Goal: Complete application form: Complete application form

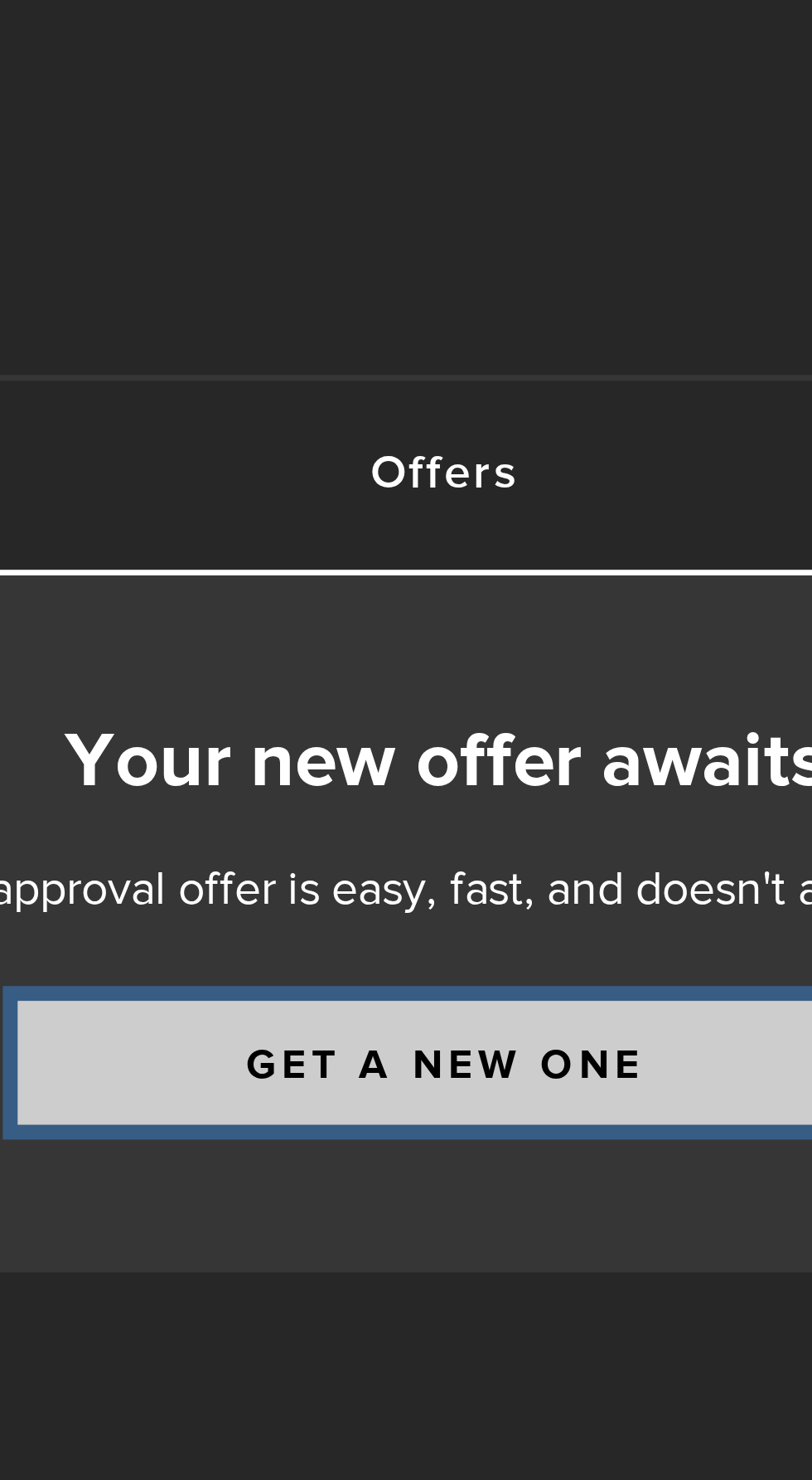
click at [494, 301] on link "Get a new one" at bounding box center [438, 299] width 240 height 35
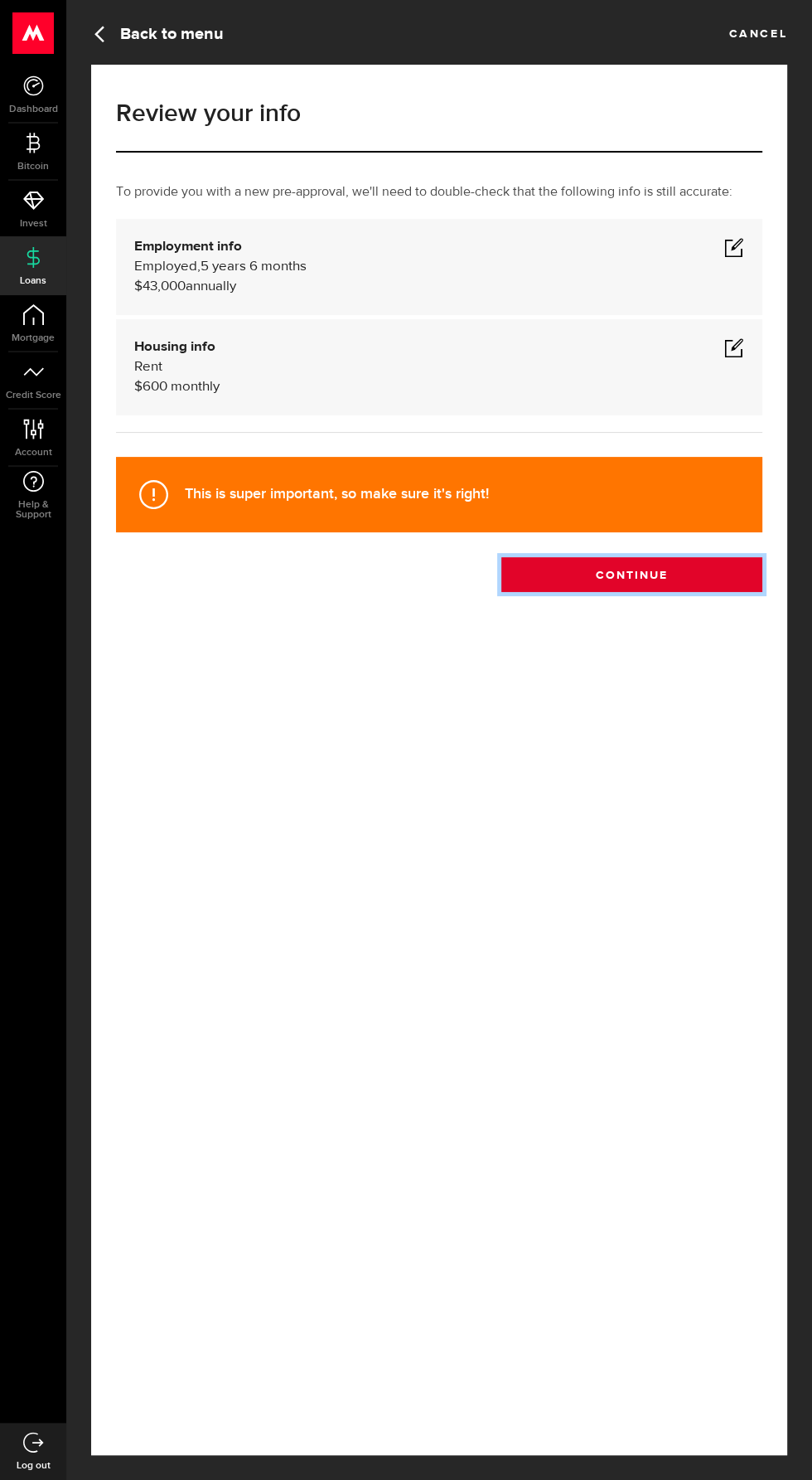
click at [607, 592] on button "Continue" at bounding box center [631, 575] width 261 height 35
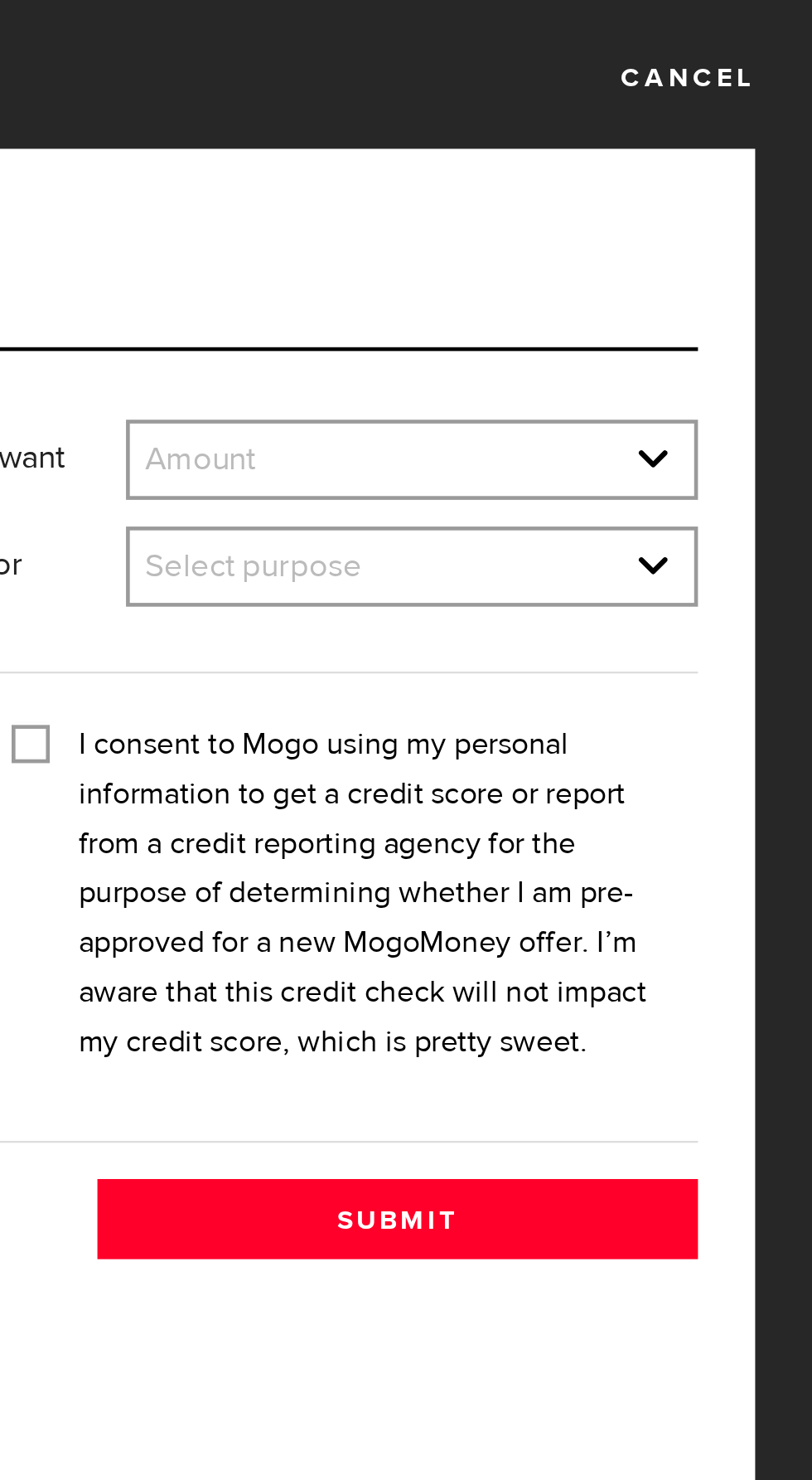
click at [581, 196] on select "Amount $500 $1000 $2000 $3000 $4000 $5000 $6000 $7000 $8000 $9000 $10000 $11000…" at bounding box center [638, 202] width 245 height 35
click at [516, 185] on select "Amount $500 $1000 $2000 $3000 $4000 $5000 $6000 $7000 $8000 $9000 $10000 $11000…" at bounding box center [638, 202] width 245 height 35
select select "500"
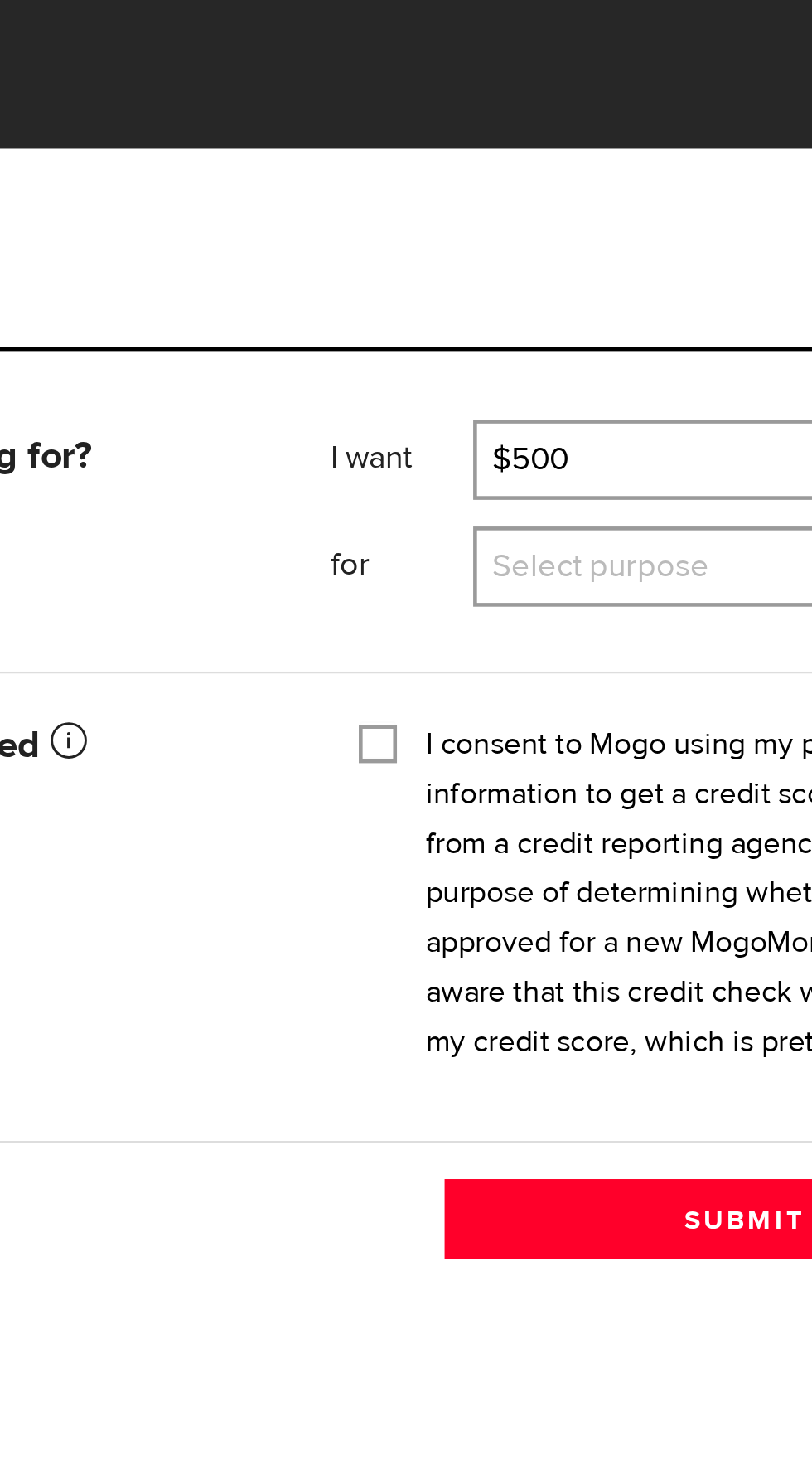
click at [520, 252] on select "Select purpose Credit Card Refinancing/Pay Off Credit Cards Debt Consolidation …" at bounding box center [638, 248] width 245 height 35
click at [516, 231] on select "Select purpose Credit Card Refinancing/Pay Off Credit Cards Debt Consolidation …" at bounding box center [638, 248] width 245 height 35
select select "Household Expenses"
click at [475, 323] on input "I consent to Mogo using my personal information to get a credit score or report…" at bounding box center [472, 321] width 16 height 16
checkbox input "true"
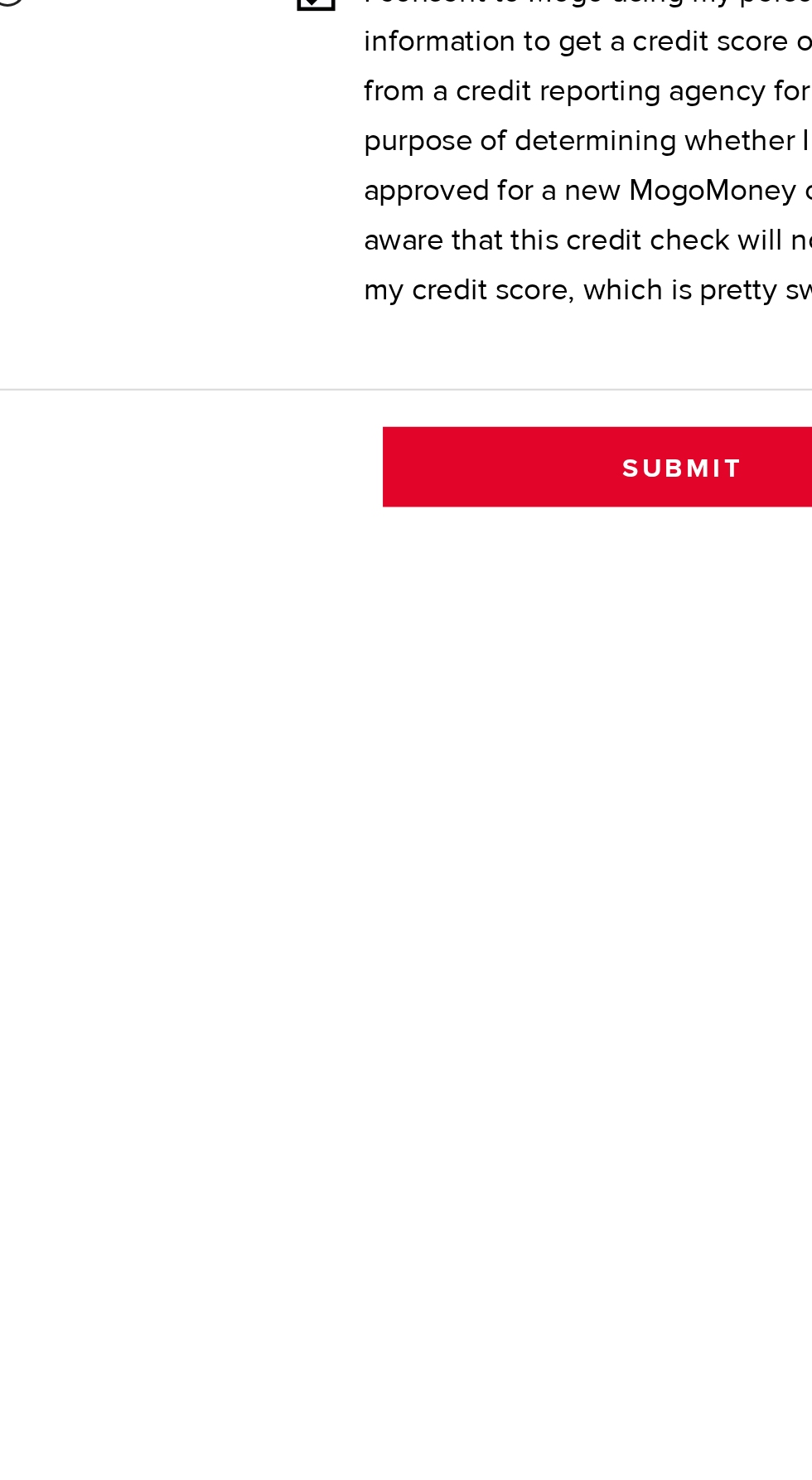
click at [526, 548] on button "Submit" at bounding box center [631, 529] width 261 height 35
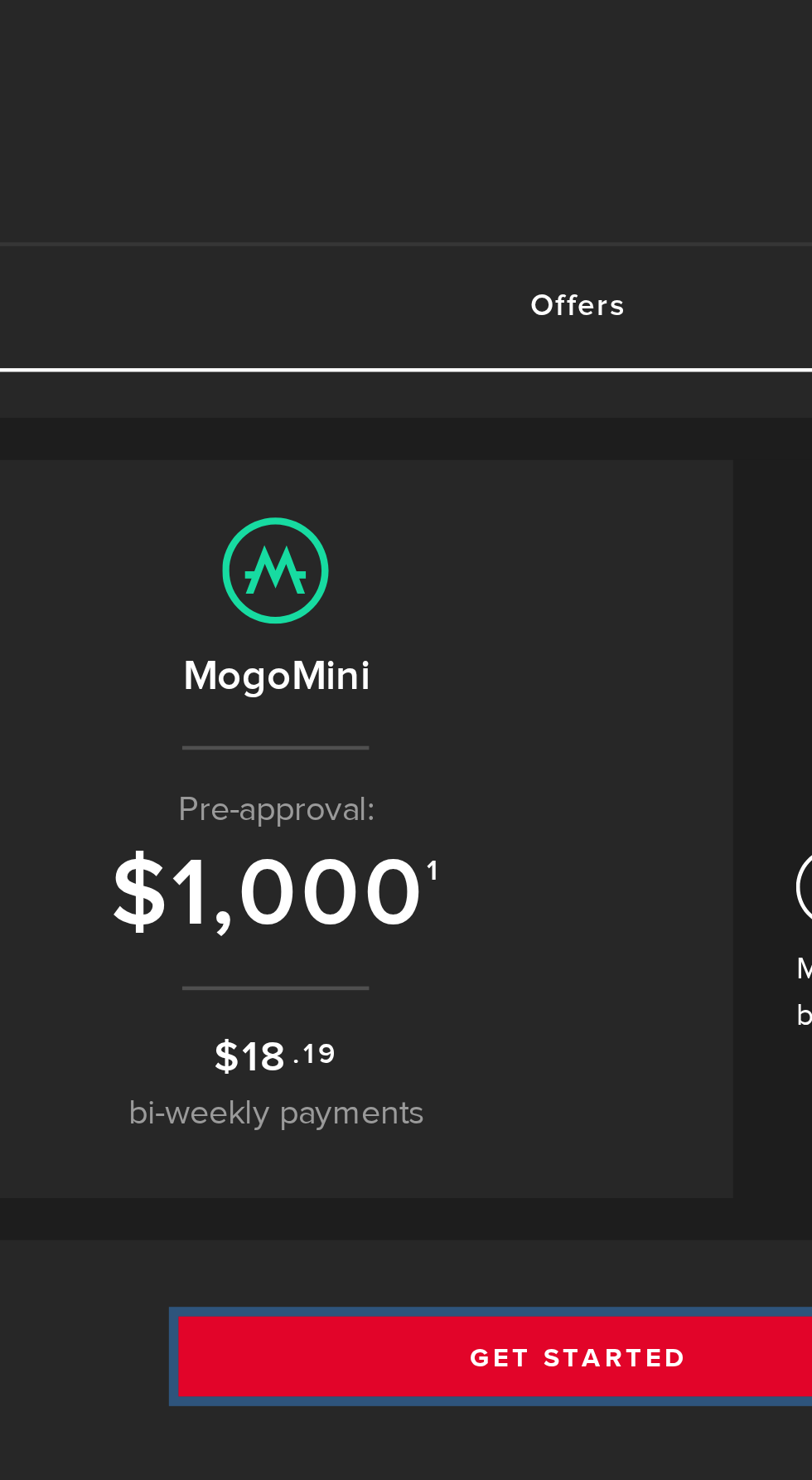
click at [354, 583] on link "Get Started" at bounding box center [439, 589] width 349 height 35
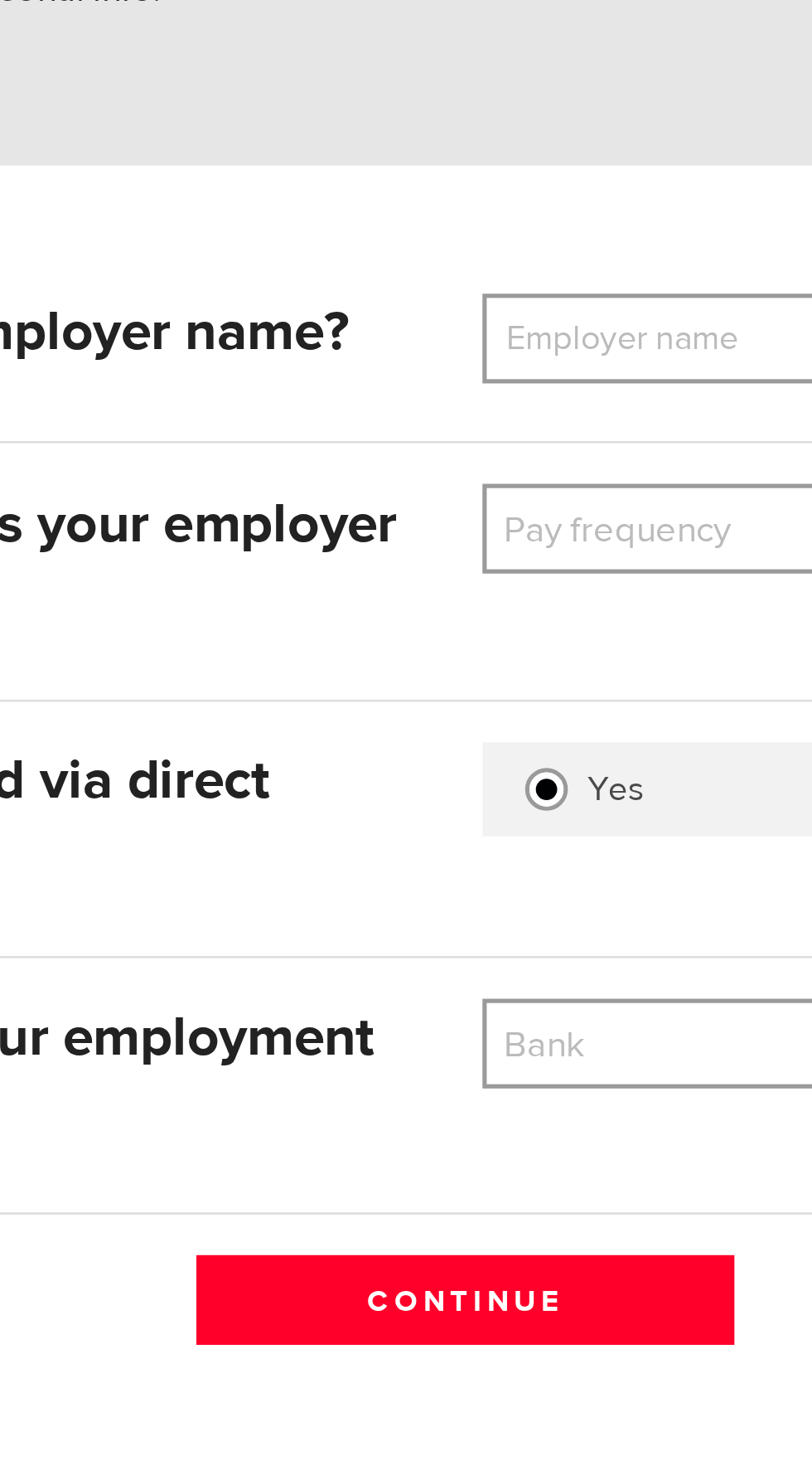
click at [454, 359] on label "Employer name" at bounding box center [479, 376] width 133 height 35
click at [454, 359] on input "Employer name" at bounding box center [572, 376] width 319 height 35
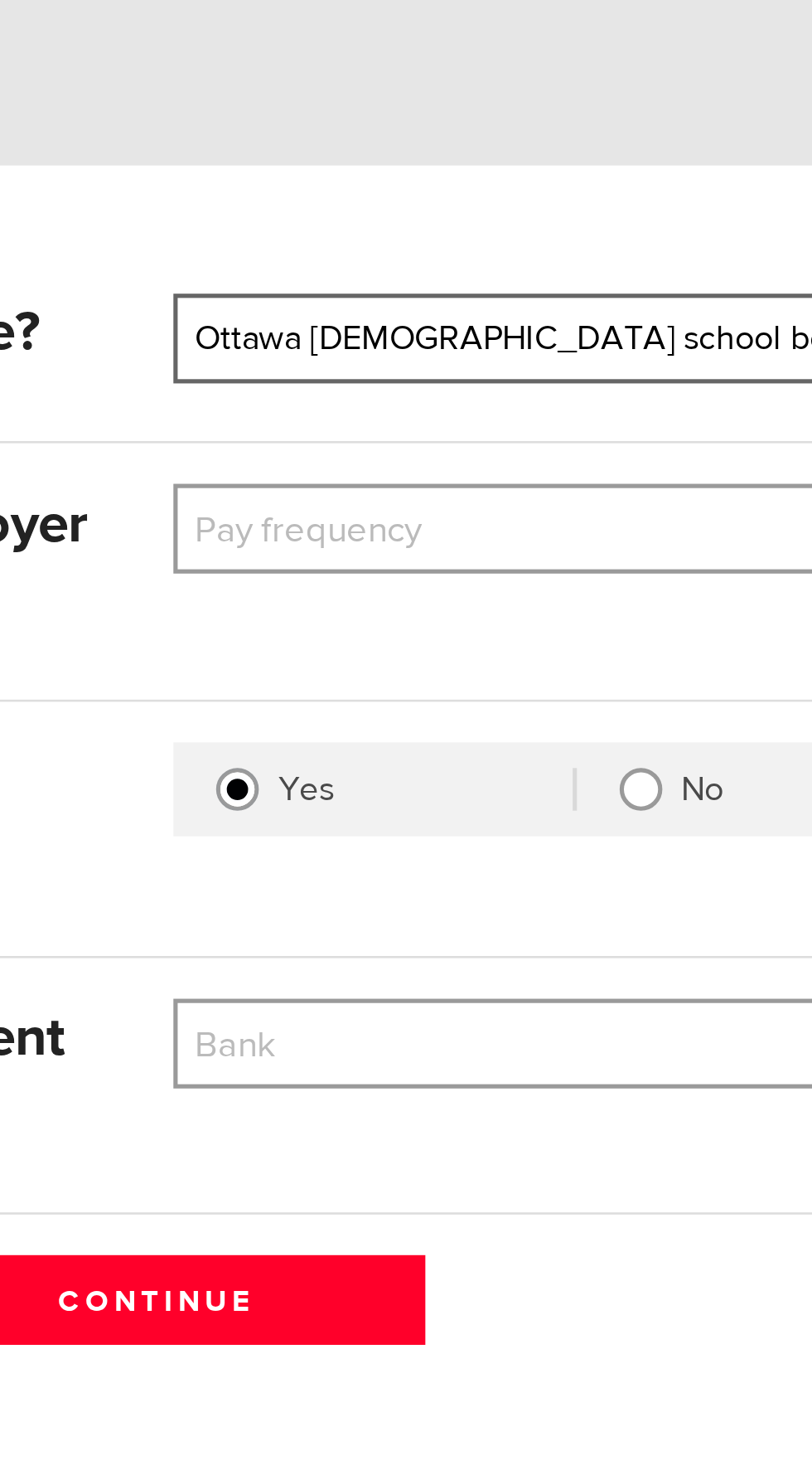
type input "Ottawa catholic school board"
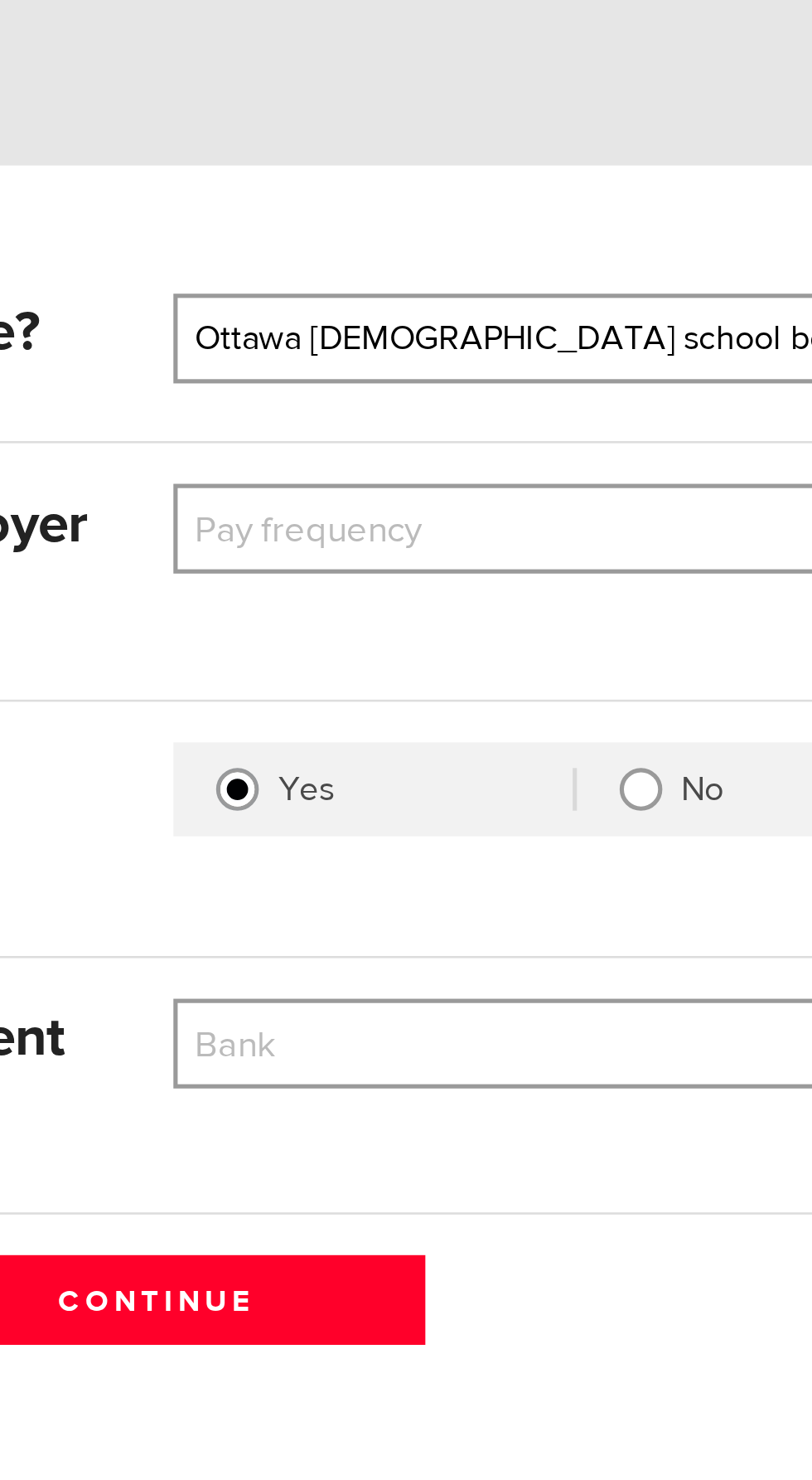
click at [481, 445] on select "Pay frequency Weekly Bi-Weekly Semi-Monthly Monthly" at bounding box center [572, 451] width 316 height 35
select select "2"
click at [414, 434] on select "Pay frequency Weekly Bi-Weekly Semi-Monthly Monthly" at bounding box center [572, 451] width 316 height 35
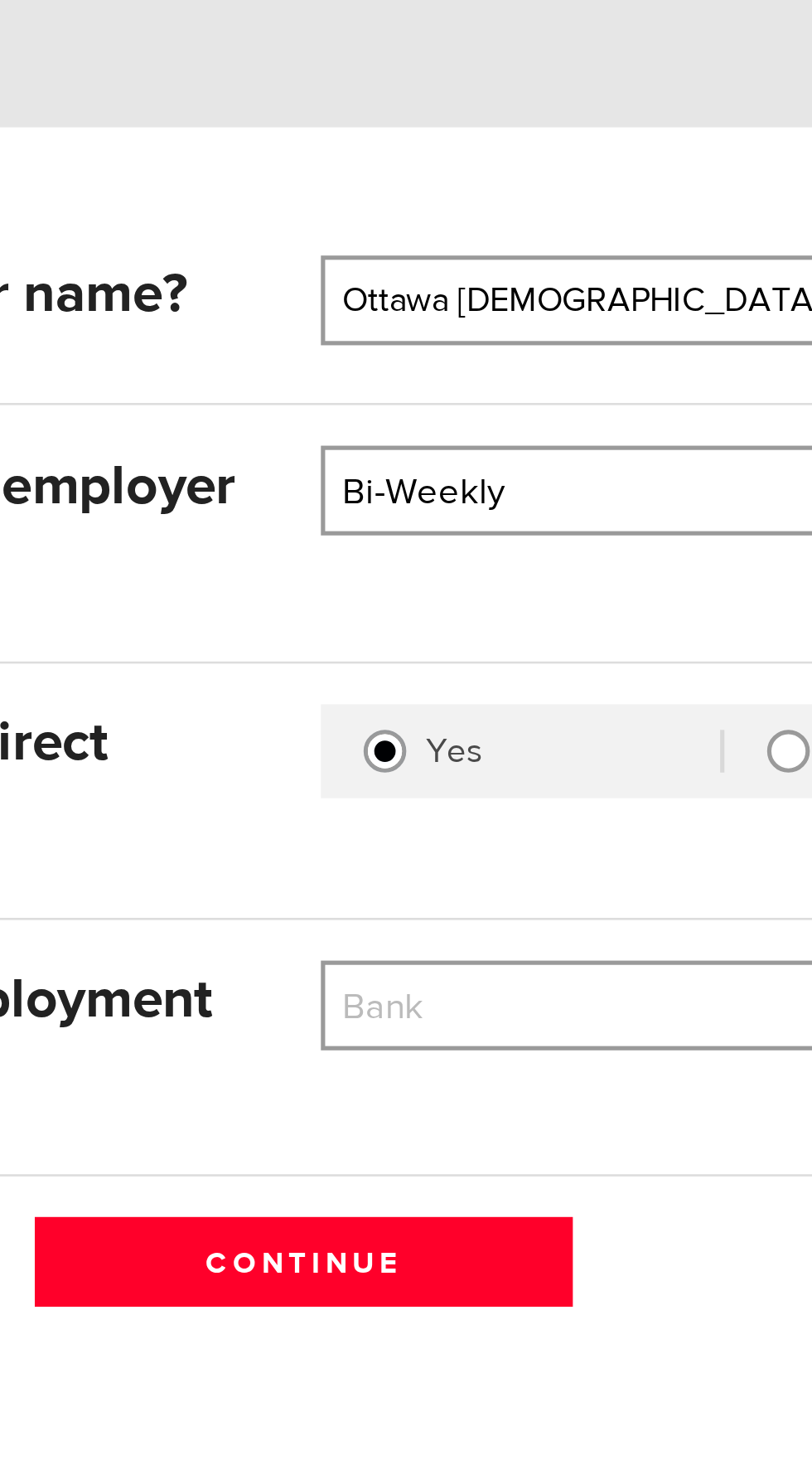
click at [454, 640] on select "Bank BMO / Bank of Montreal CIBC / Canadian Imperial Bank of Commerce CWB / Can…" at bounding box center [572, 651] width 316 height 35
select select "9"
click at [414, 634] on select "Bank BMO / Bank of Montreal CIBC / Canadian Imperial Bank of Commerce CWB / Can…" at bounding box center [572, 651] width 316 height 35
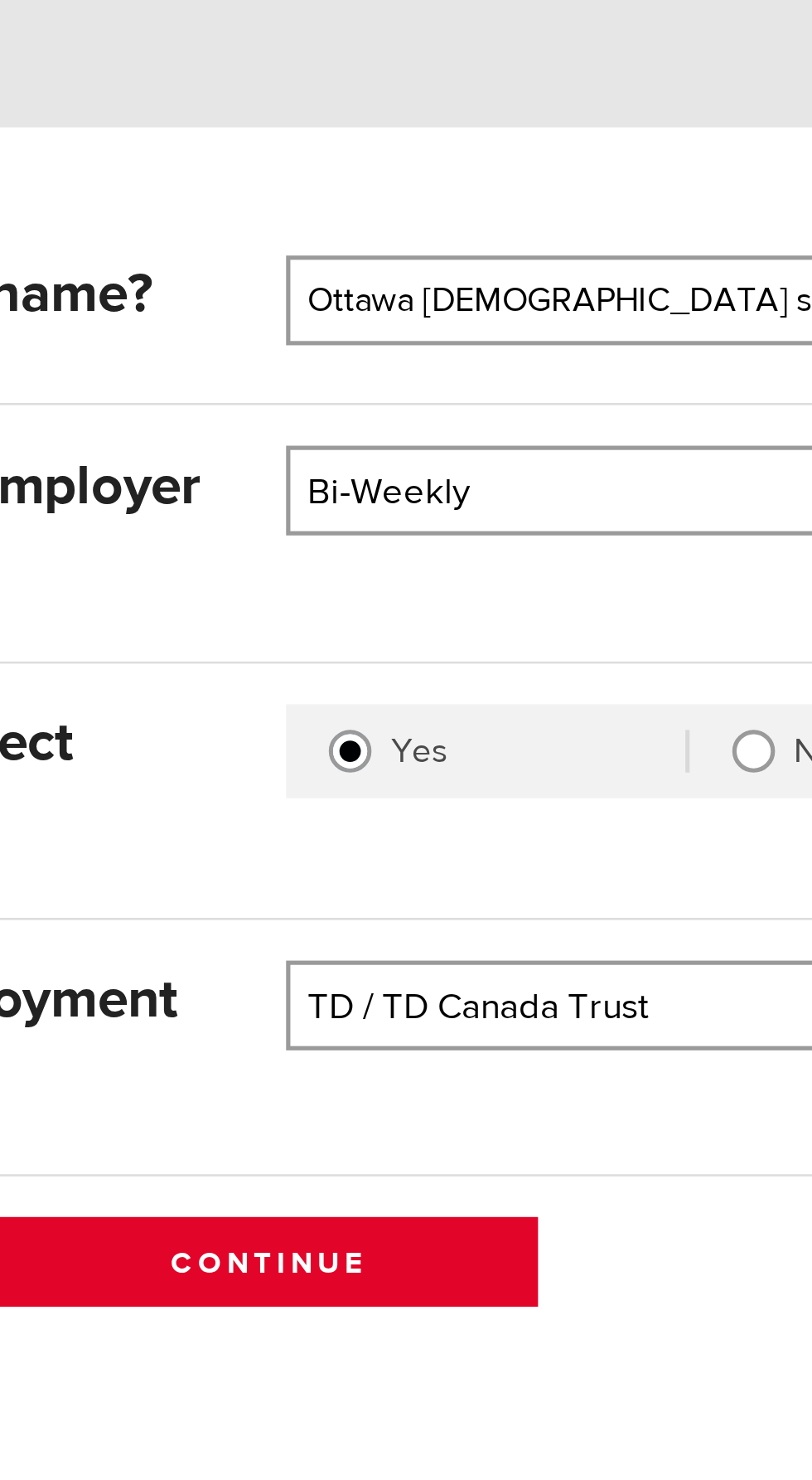
click at [413, 747] on input "Continue" at bounding box center [406, 749] width 209 height 35
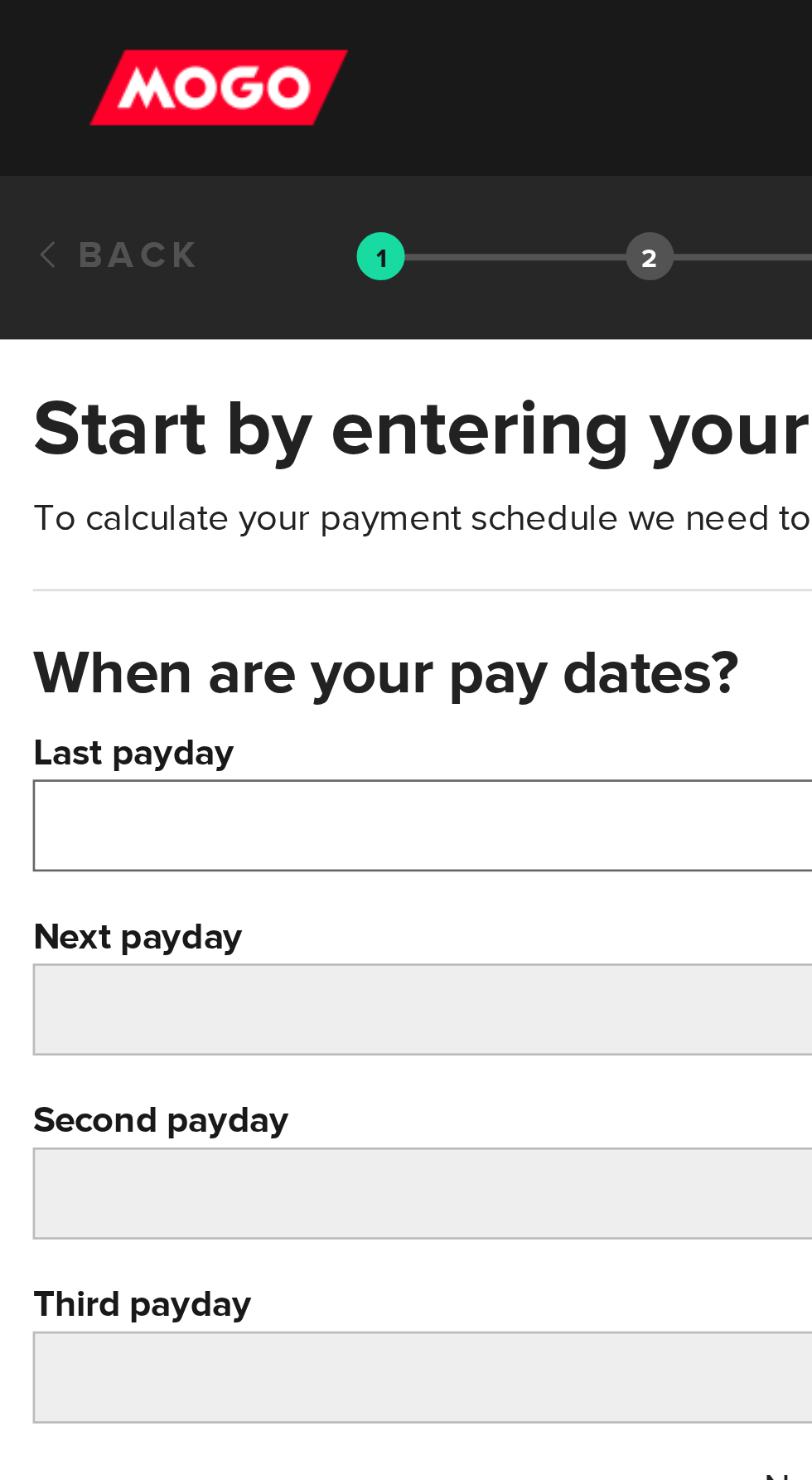
click at [99, 302] on input "Last payday" at bounding box center [406, 313] width 787 height 35
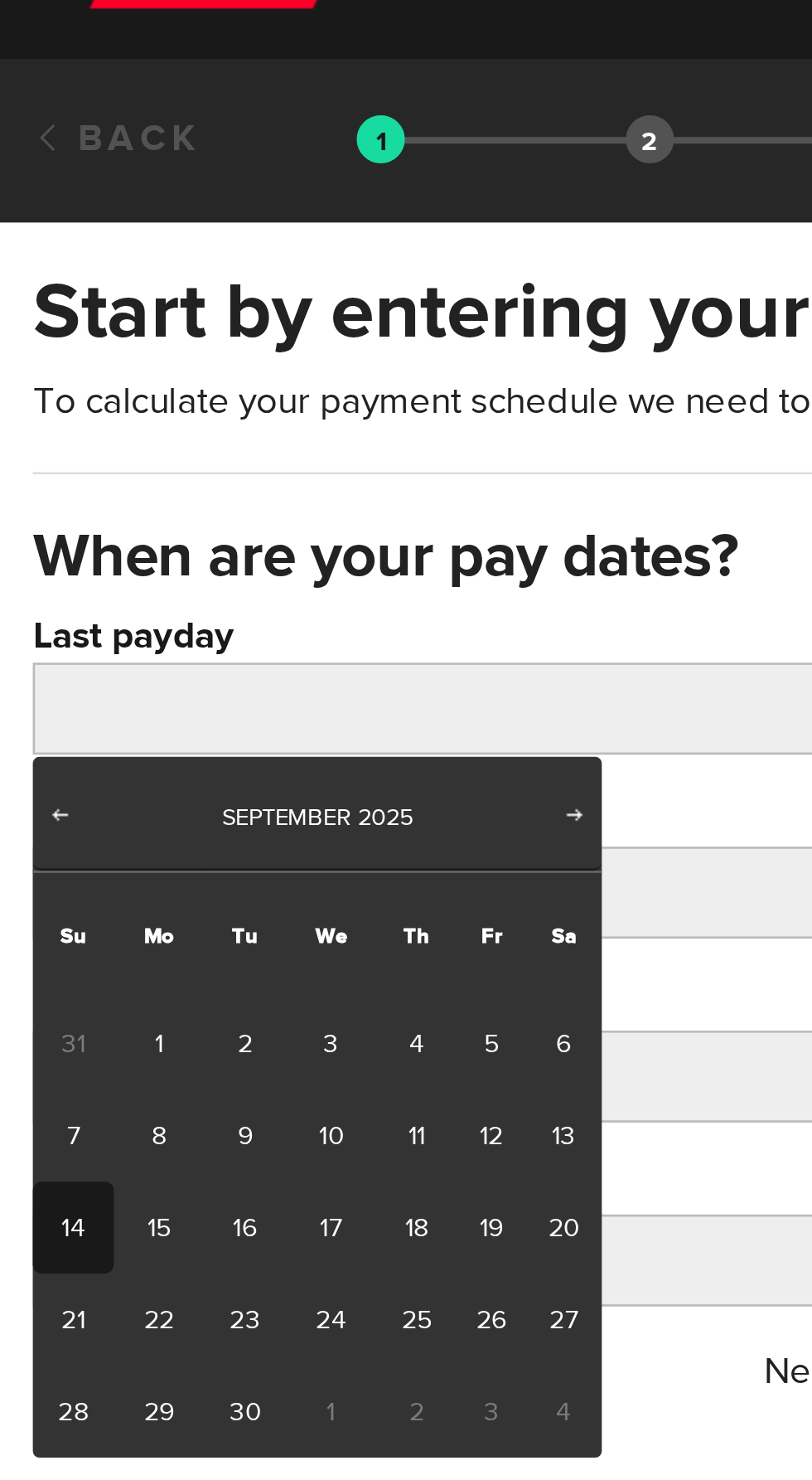
click at [157, 474] on link "11" at bounding box center [158, 474] width 31 height 35
type input "[DATE]"
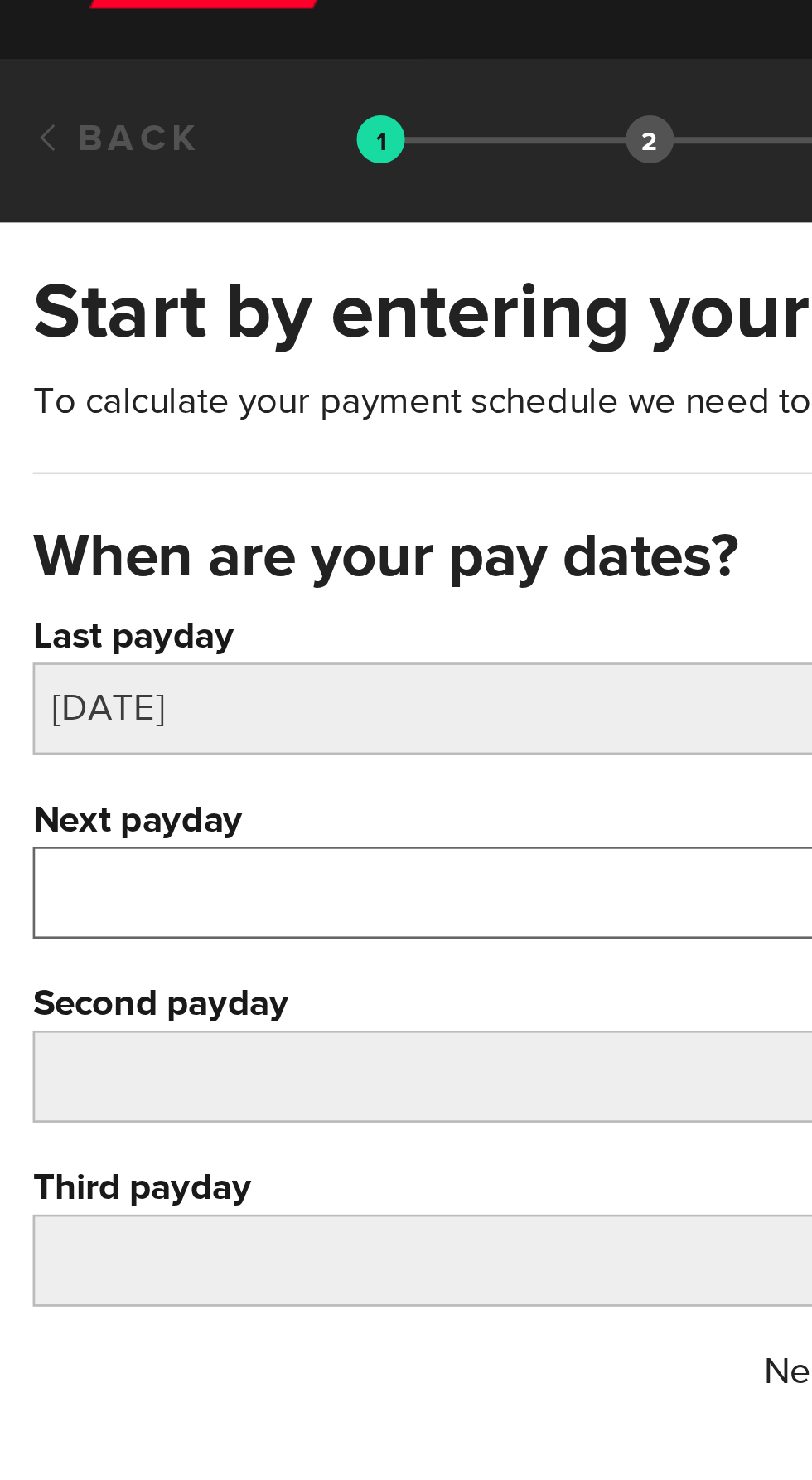
click at [51, 377] on input "Next payday" at bounding box center [406, 383] width 787 height 35
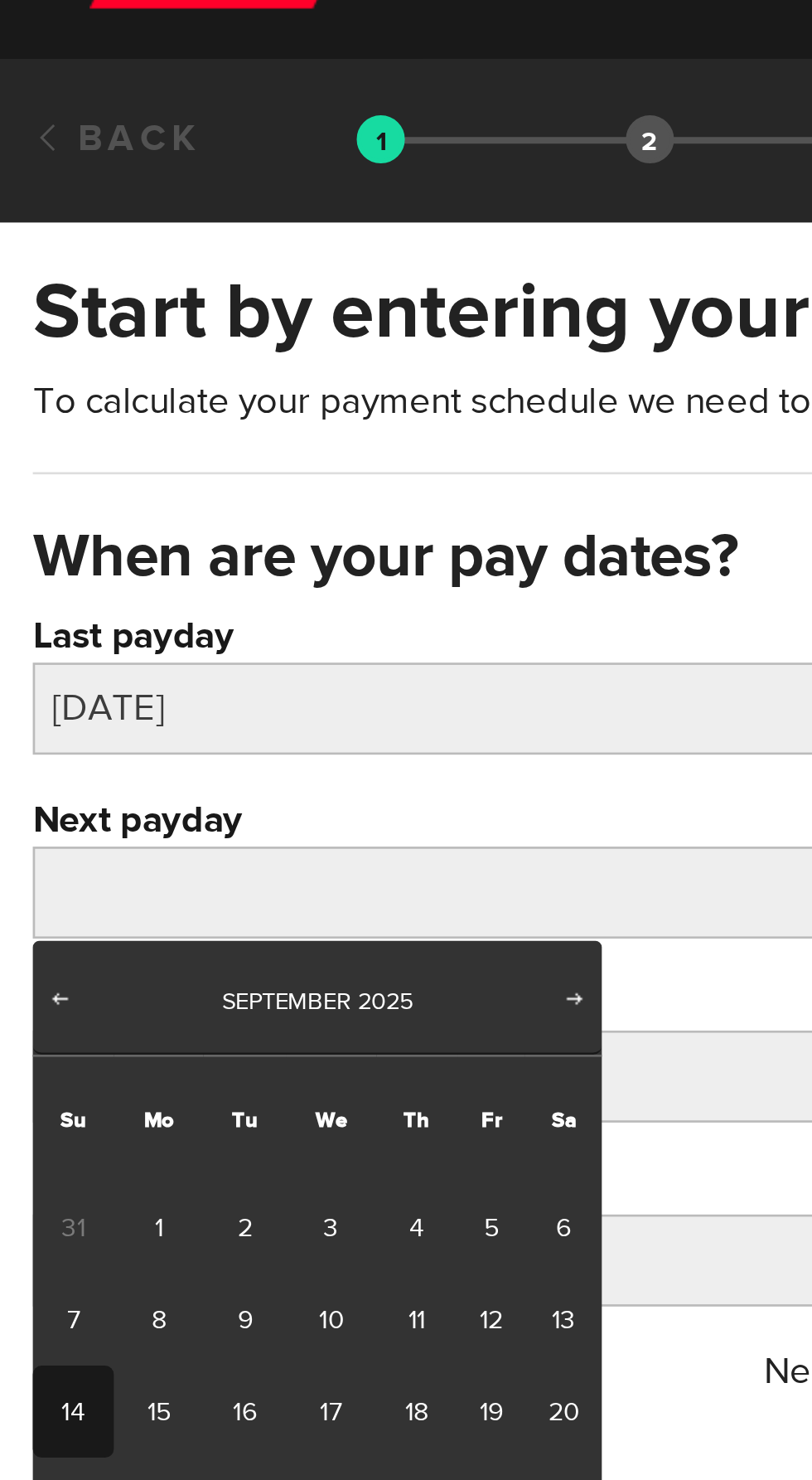
click at [160, 615] on link "25" at bounding box center [158, 613] width 31 height 35
type input "2025/09/25"
type input "2025/10/9"
type input "2025/10/23"
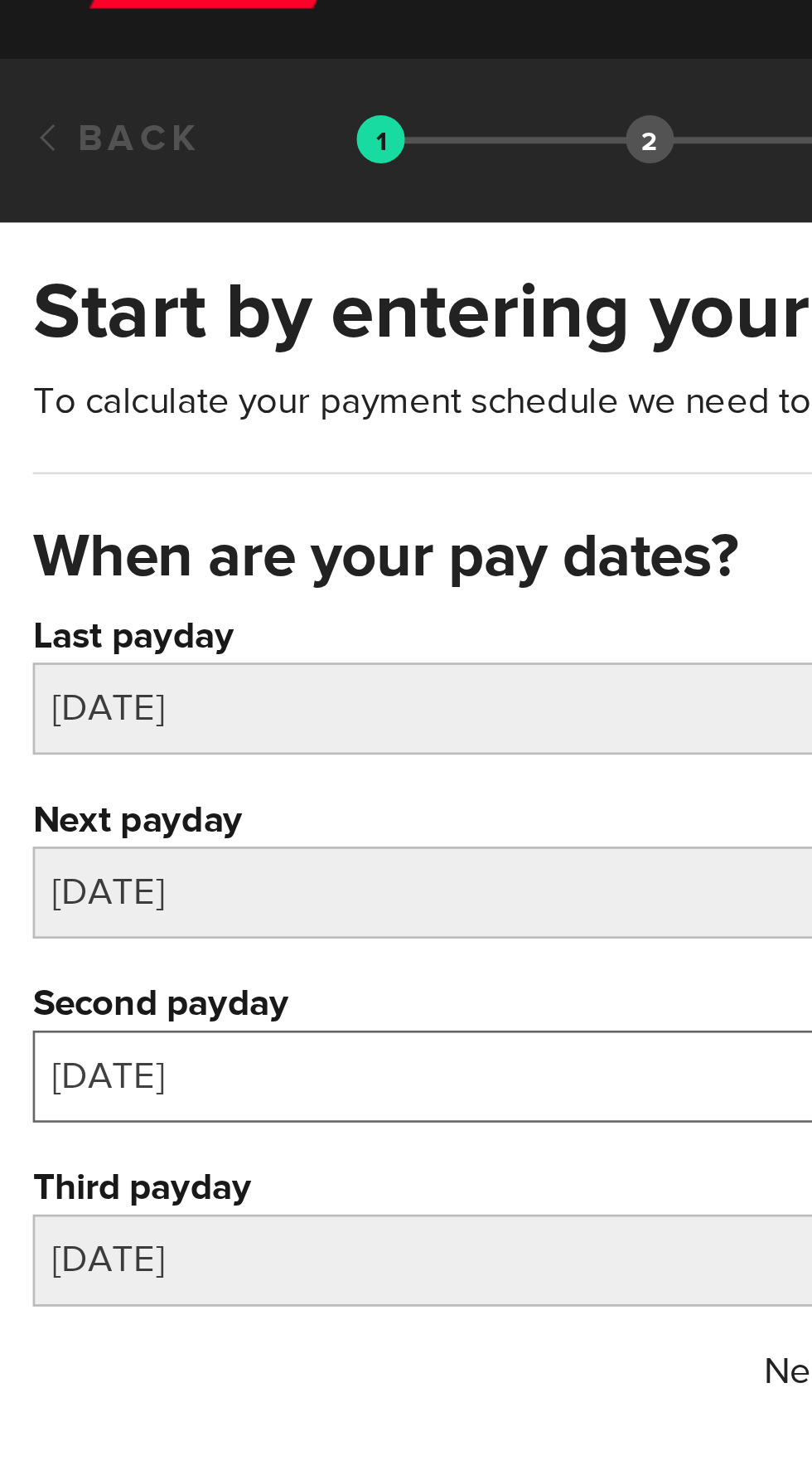
click at [61, 444] on input "2025/10/9" at bounding box center [406, 452] width 787 height 35
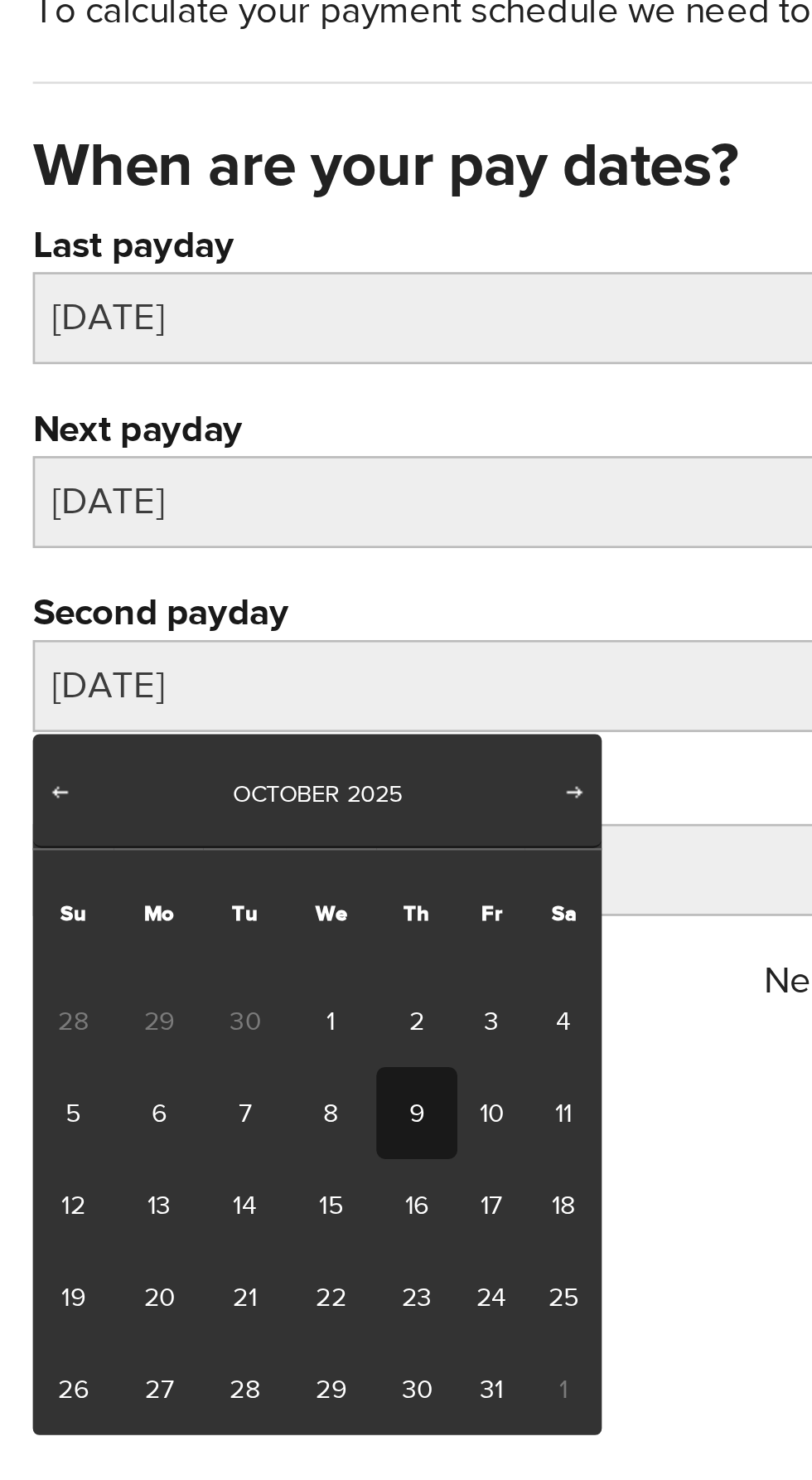
click at [164, 607] on link "9" at bounding box center [158, 613] width 31 height 35
type input "2025/10/09"
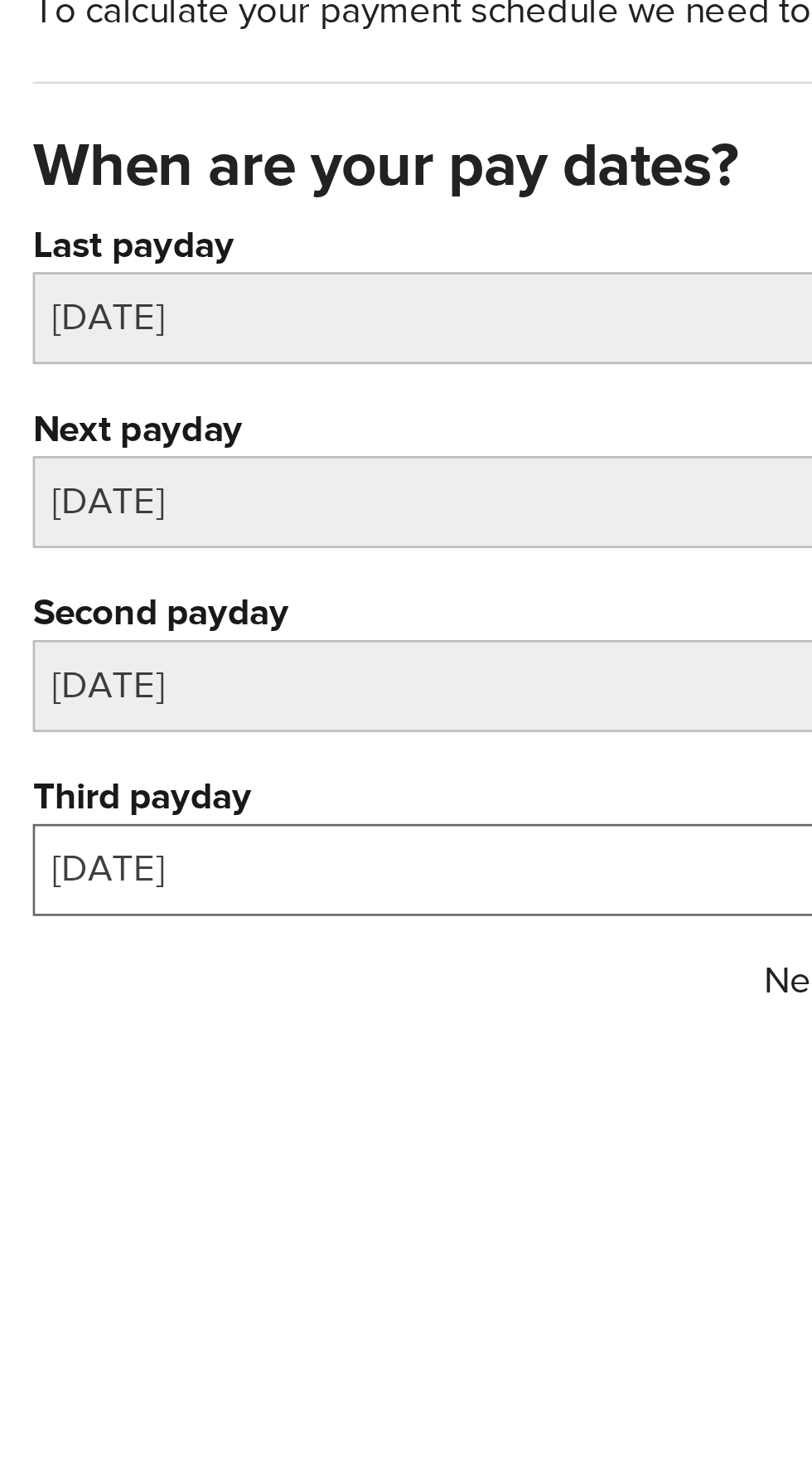
click at [120, 509] on input "2025/10/23" at bounding box center [406, 522] width 787 height 35
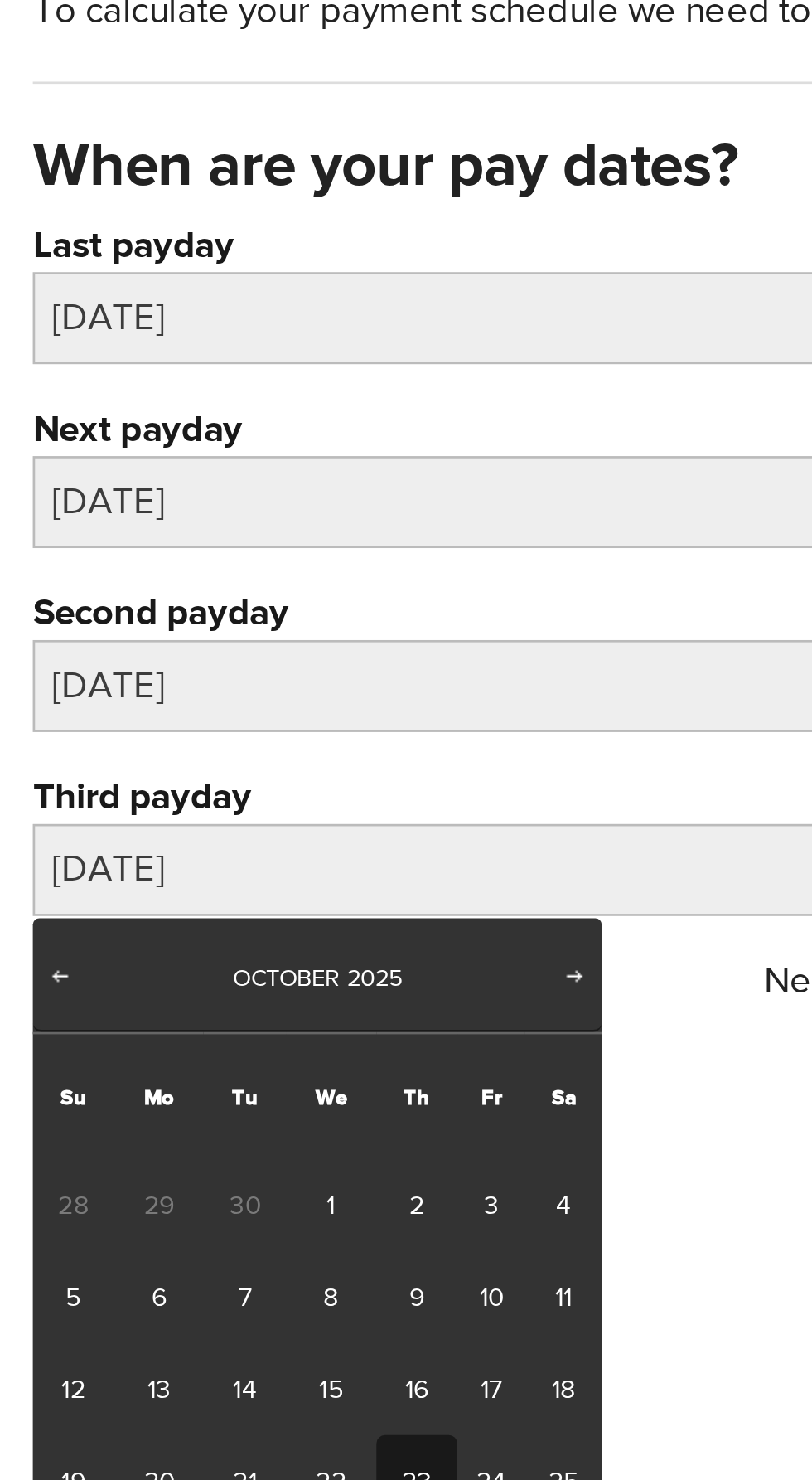
click at [164, 749] on link "23" at bounding box center [158, 753] width 31 height 35
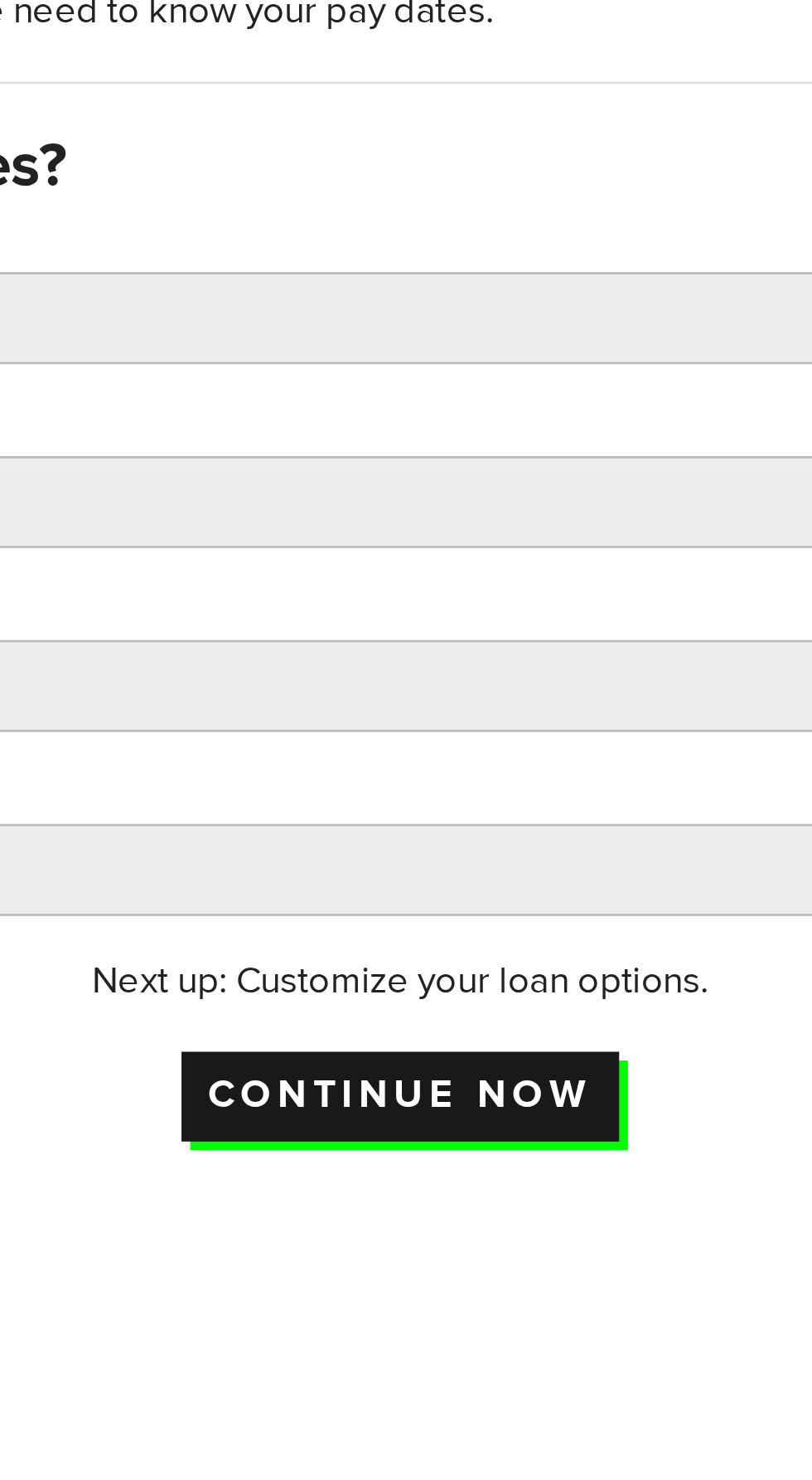
click at [374, 604] on input "Continue now" at bounding box center [406, 607] width 166 height 34
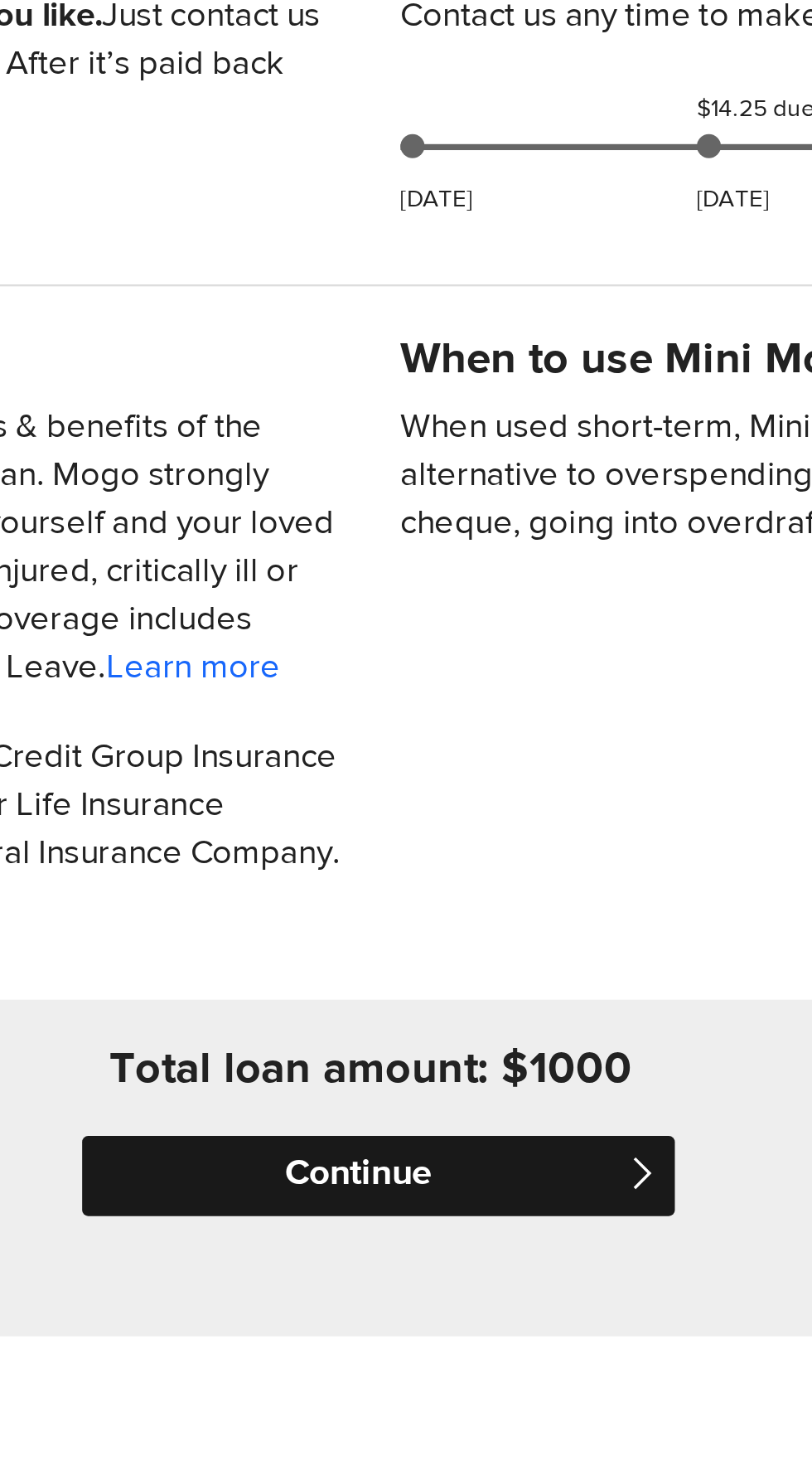
click at [389, 1003] on input "Continue" at bounding box center [409, 985] width 246 height 33
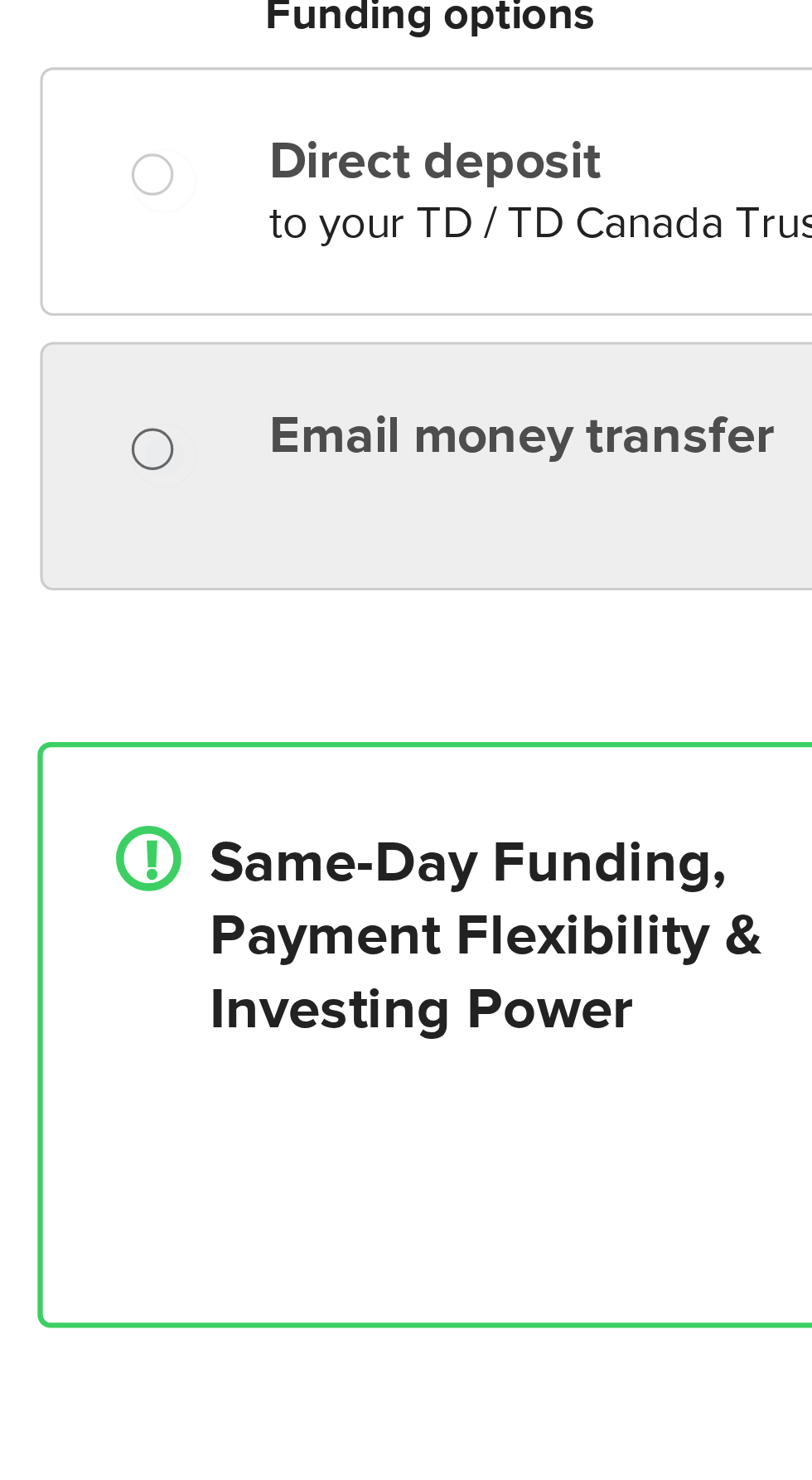
click at [43, 554] on input "Email money transfer" at bounding box center [52, 549] width 20 height 20
radio input "true"
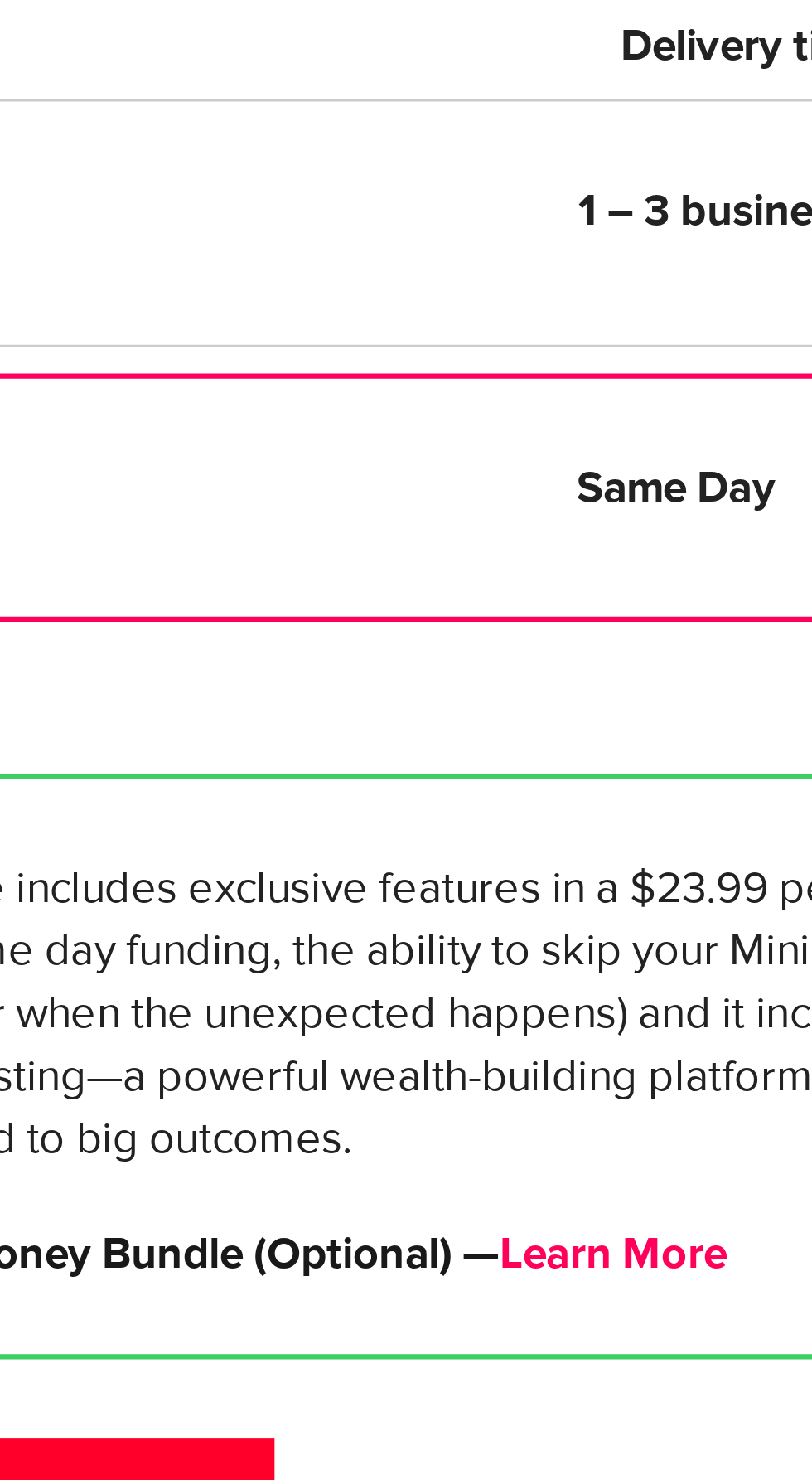
click at [647, 796] on link "Learn More" at bounding box center [635, 792] width 72 height 18
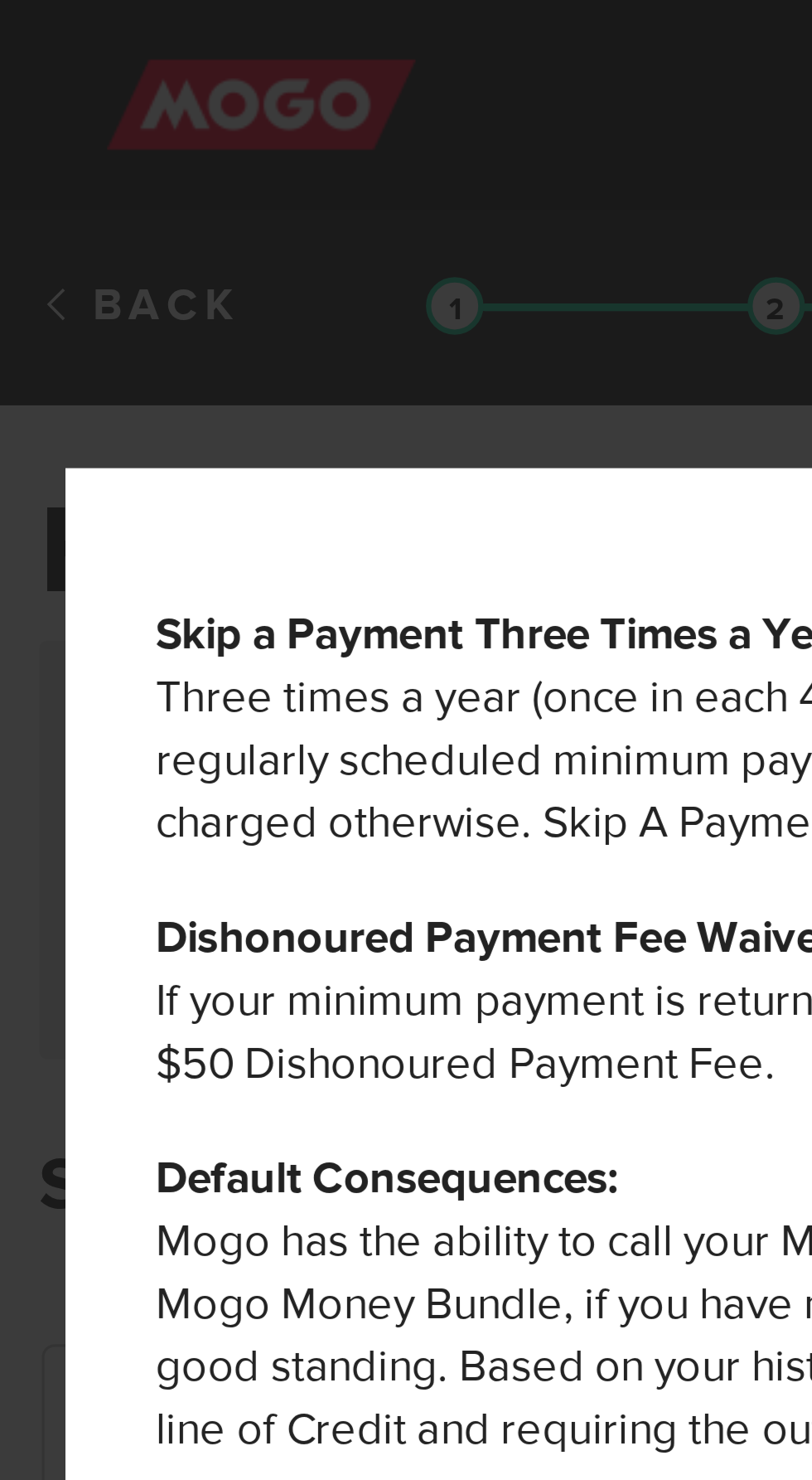
scroll to position [141, 0]
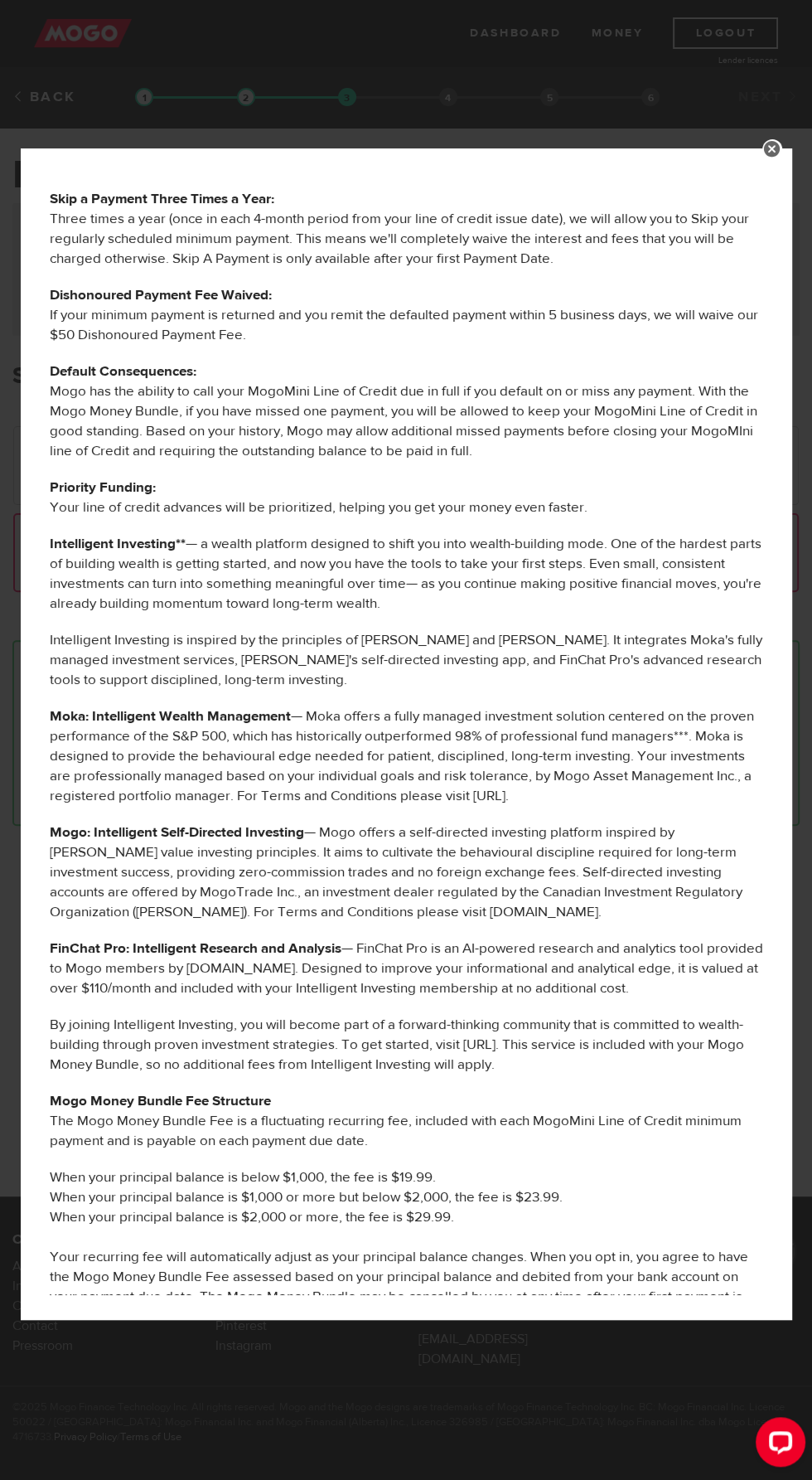
click at [775, 106] on div "MOGO MONEY BUNDLE BENEFITS The following services are offered to you as part of…" at bounding box center [406, 740] width 812 height 1480
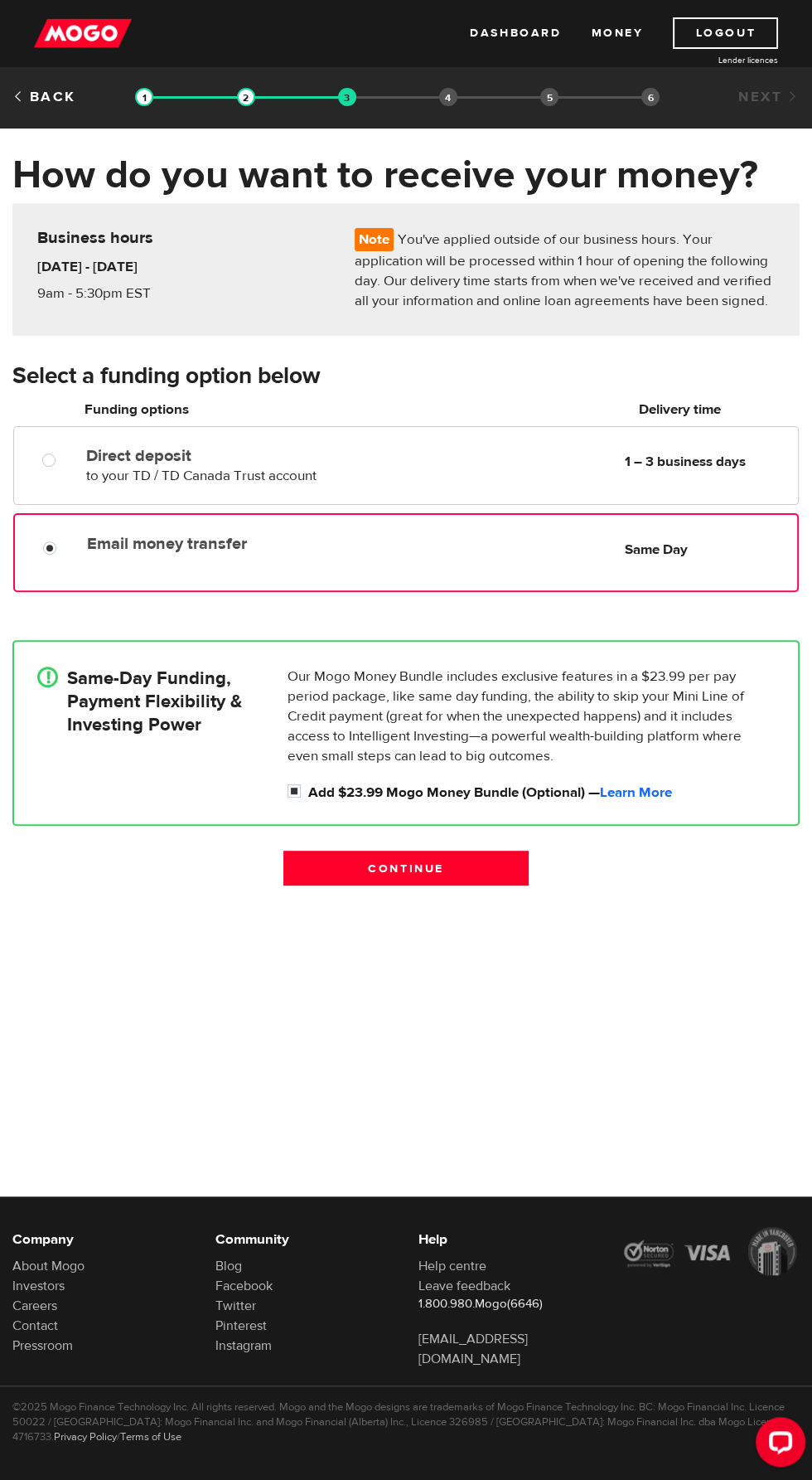
click at [765, 152] on div "MOGO MONEY BUNDLE BENEFITS The following services are offered to you as part of…" at bounding box center [406, 740] width 812 height 1480
click at [386, 870] on input "Continue" at bounding box center [406, 868] width 246 height 35
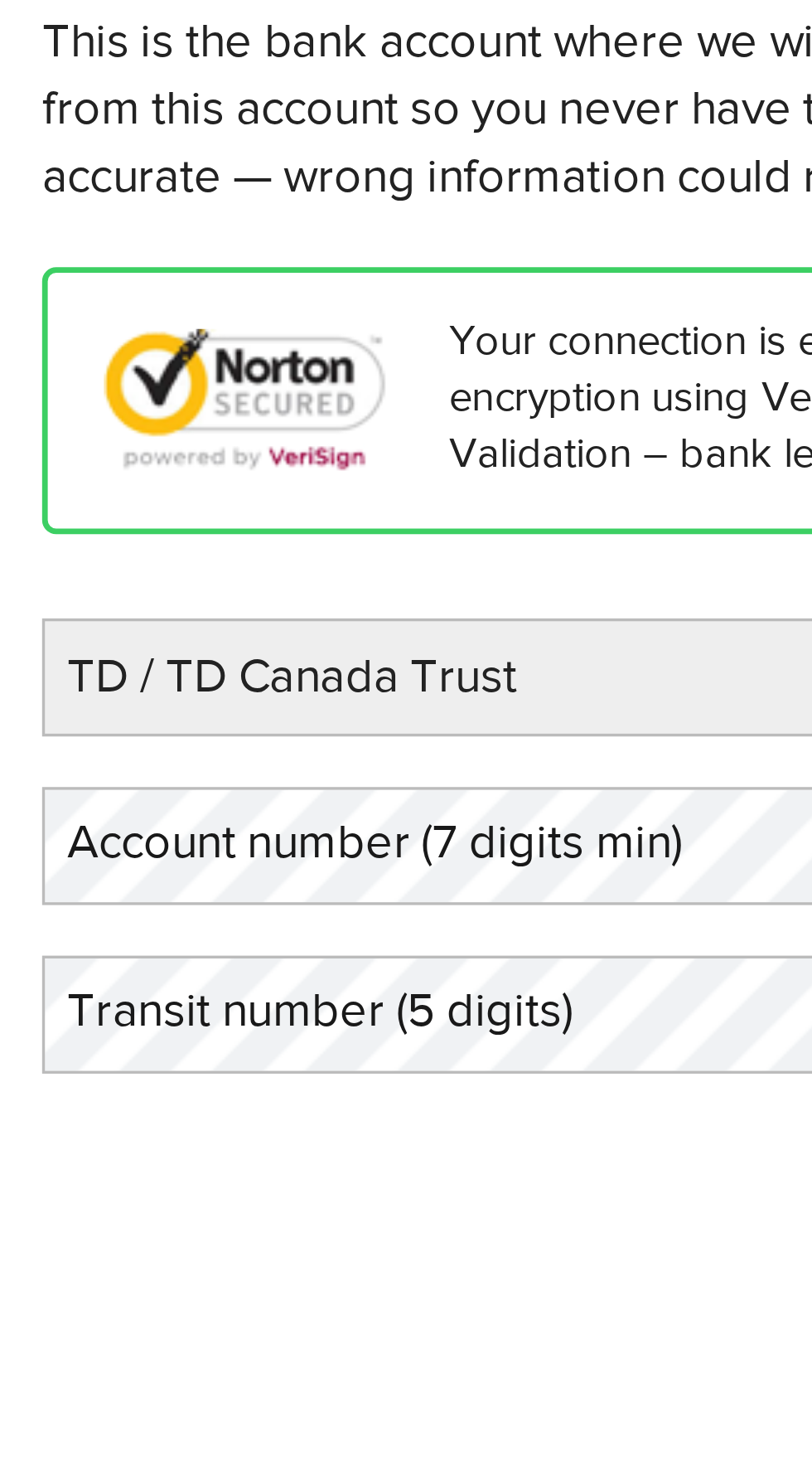
click at [60, 404] on select "BMO / Bank of Montreal CIBC / Canadian Imperial Bank of Commerce CWB / Canadian…" at bounding box center [203, 401] width 379 height 35
click at [14, 384] on select "BMO / Bank of Montreal CIBC / Canadian Imperial Bank of Commerce CWB / Canadian…" at bounding box center [203, 401] width 379 height 35
click at [46, 453] on label "Account number (7 digits min)" at bounding box center [124, 449] width 223 height 34
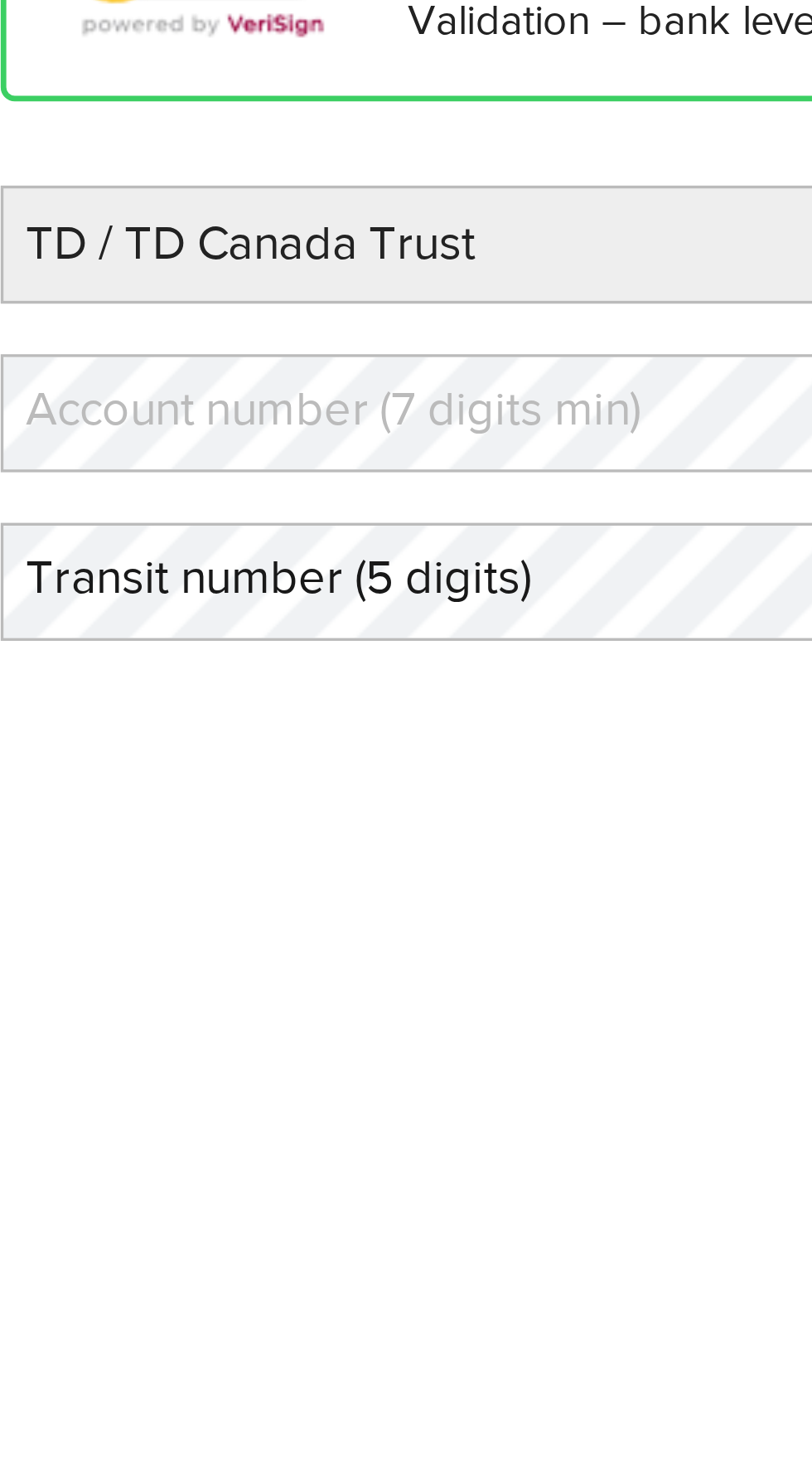
click at [32, 504] on label "Transit number (5 digits)" at bounding box center [107, 499] width 190 height 34
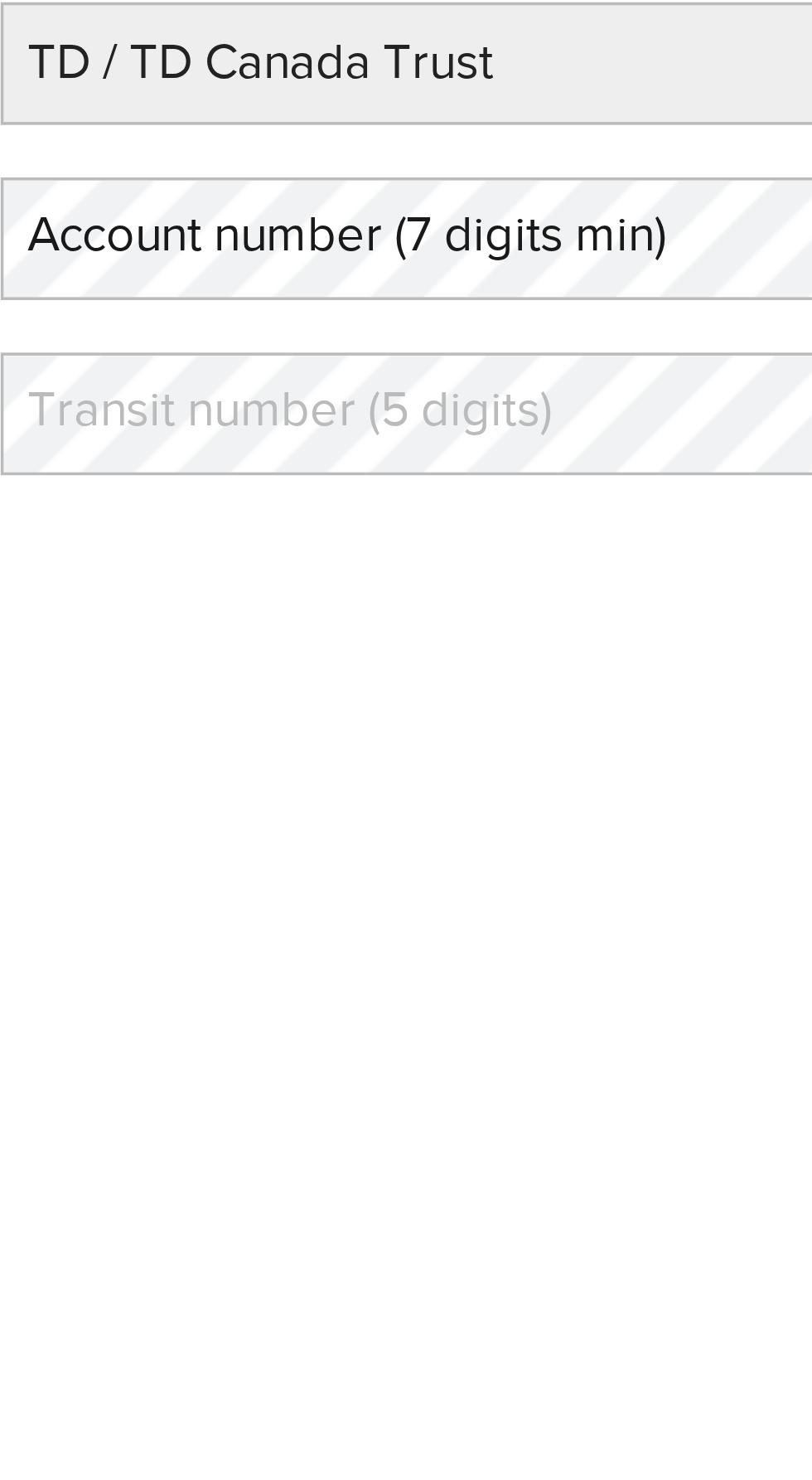
click at [53, 443] on label "Account number (7 digits min)" at bounding box center [124, 449] width 223 height 34
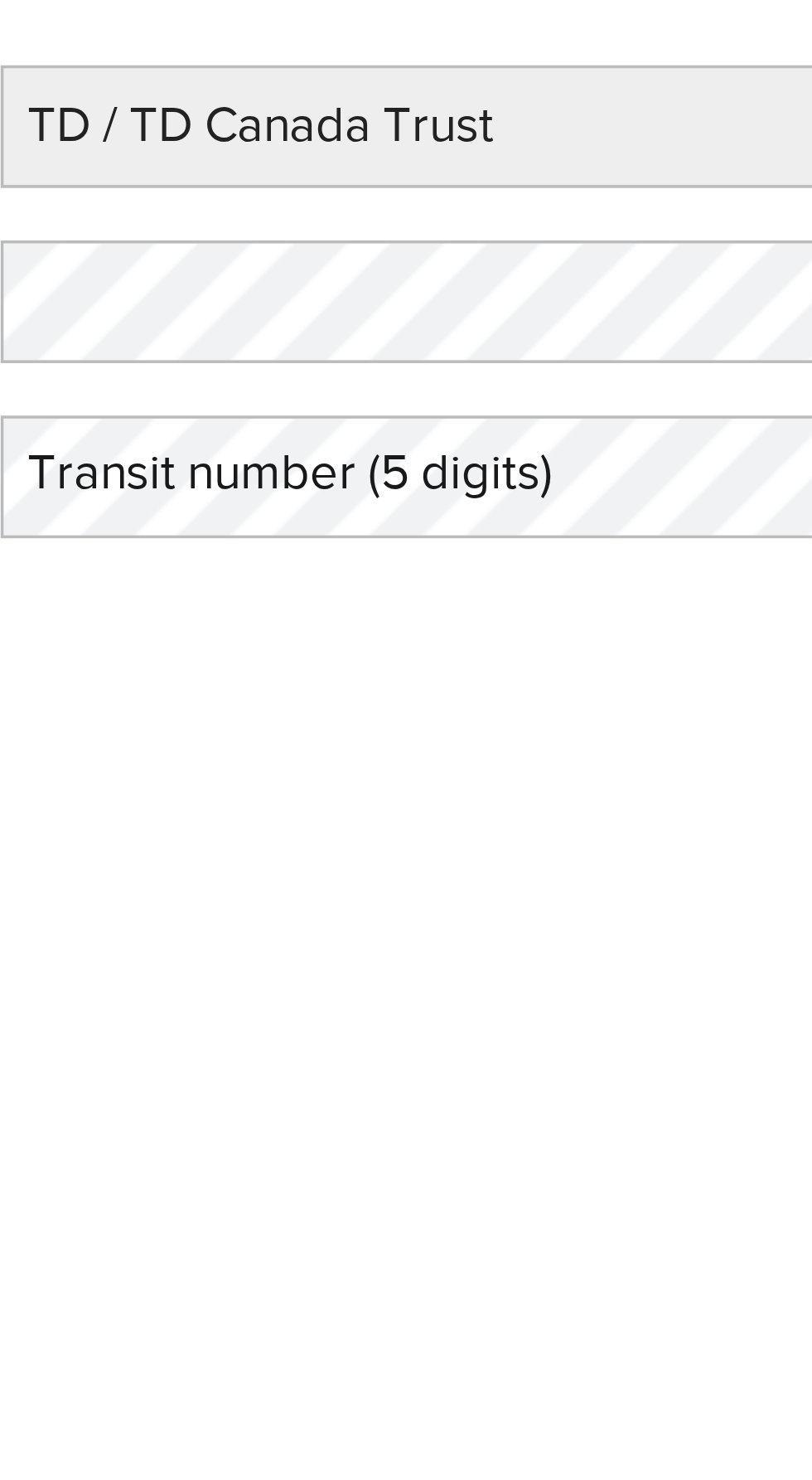
click at [35, 509] on label "Transit number (5 digits)" at bounding box center [107, 499] width 190 height 34
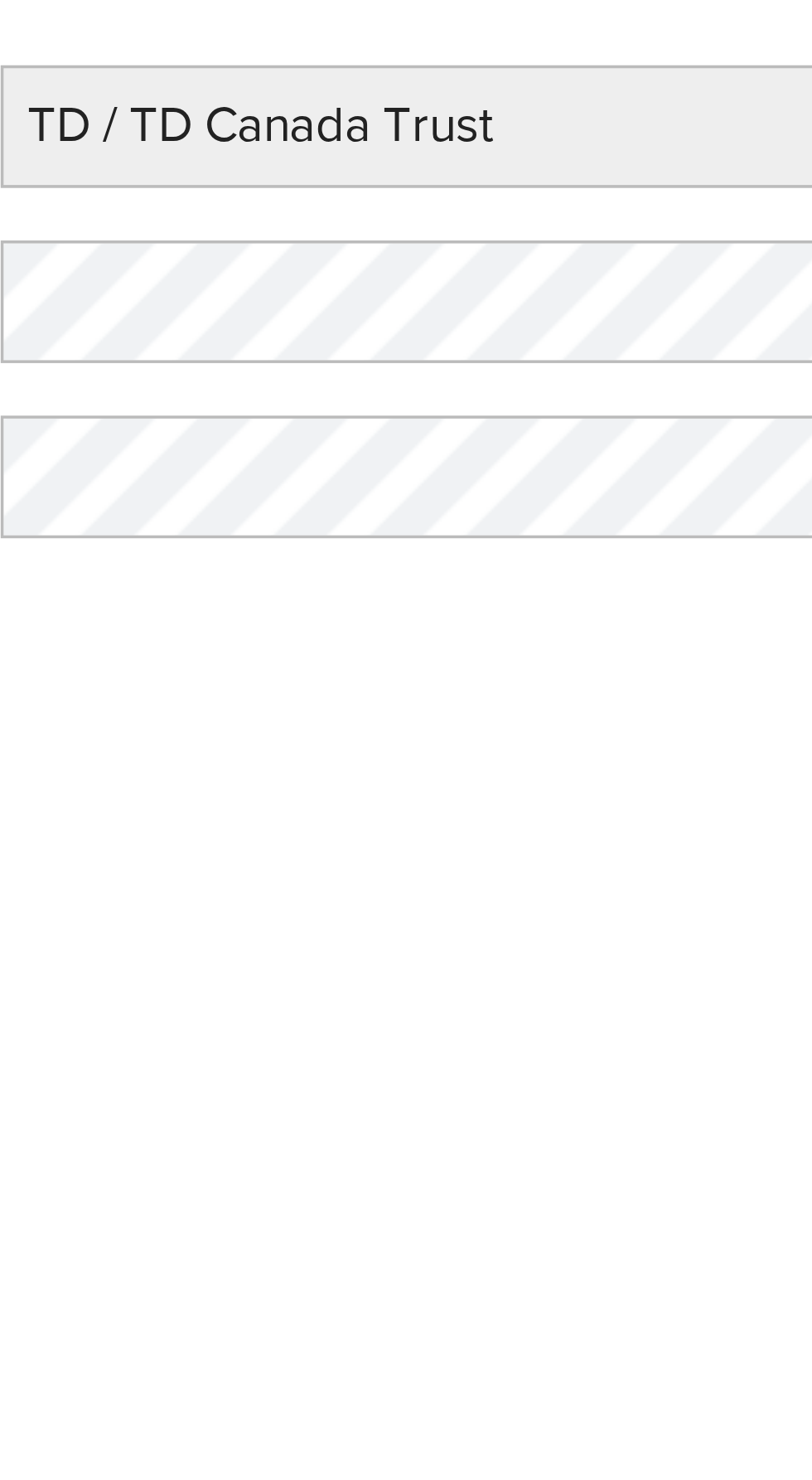
click at [86, 528] on div "Your connection is encrypted with 128-bit encryption using VeriSign Class 3 Ext…" at bounding box center [203, 406] width 406 height 253
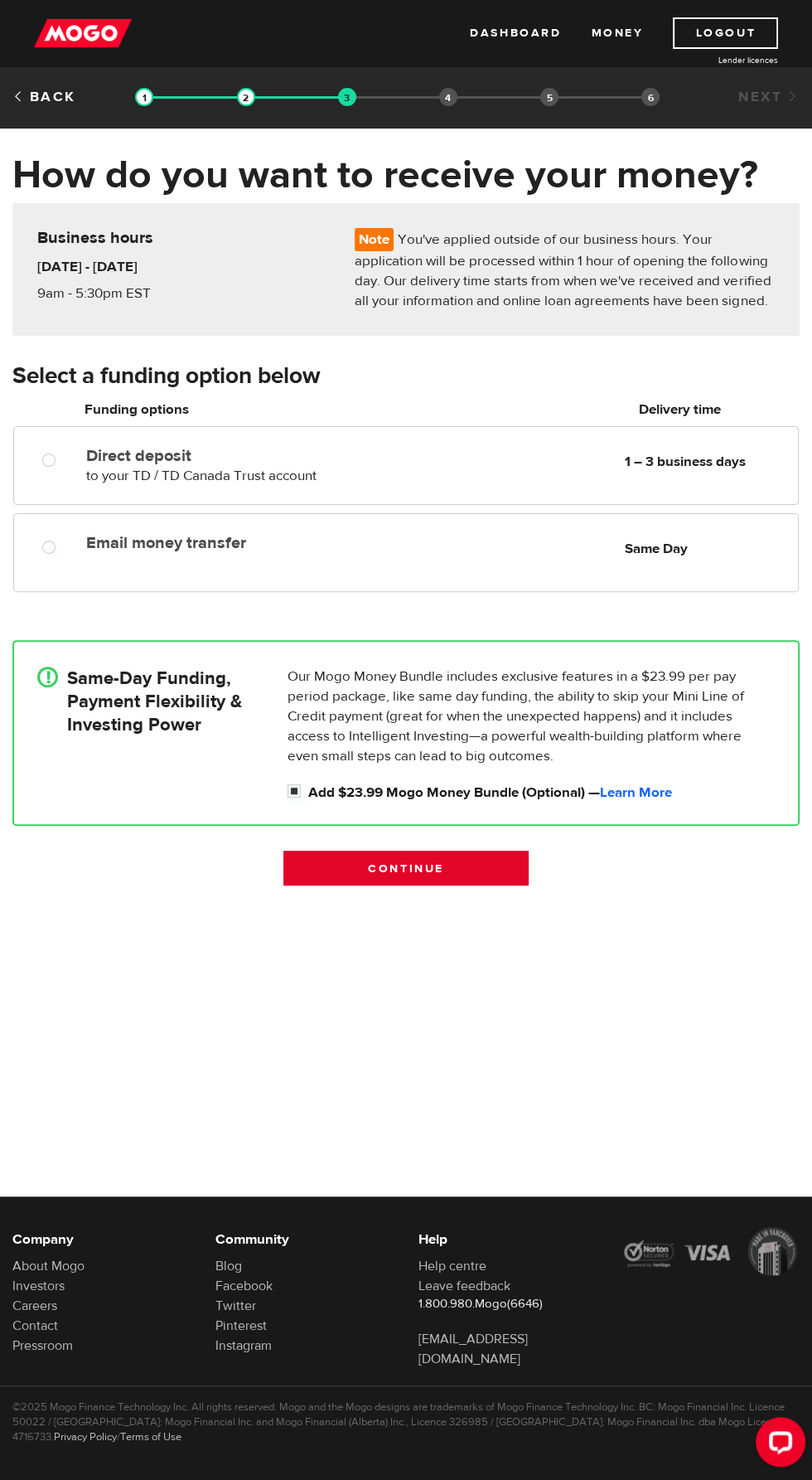
click at [362, 879] on input "Continue" at bounding box center [406, 868] width 246 height 35
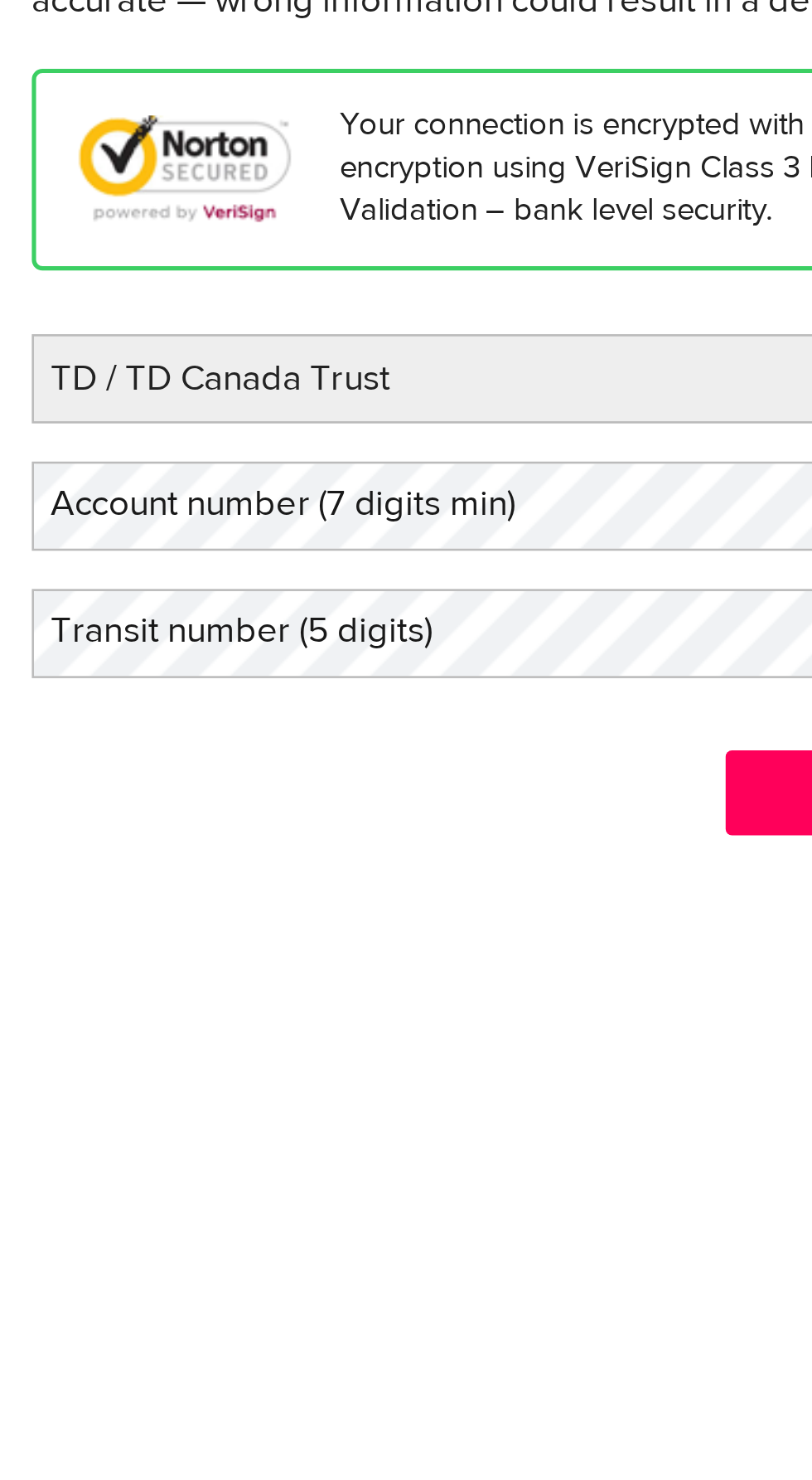
click at [45, 456] on label "Account number (7 digits min)" at bounding box center [124, 449] width 223 height 34
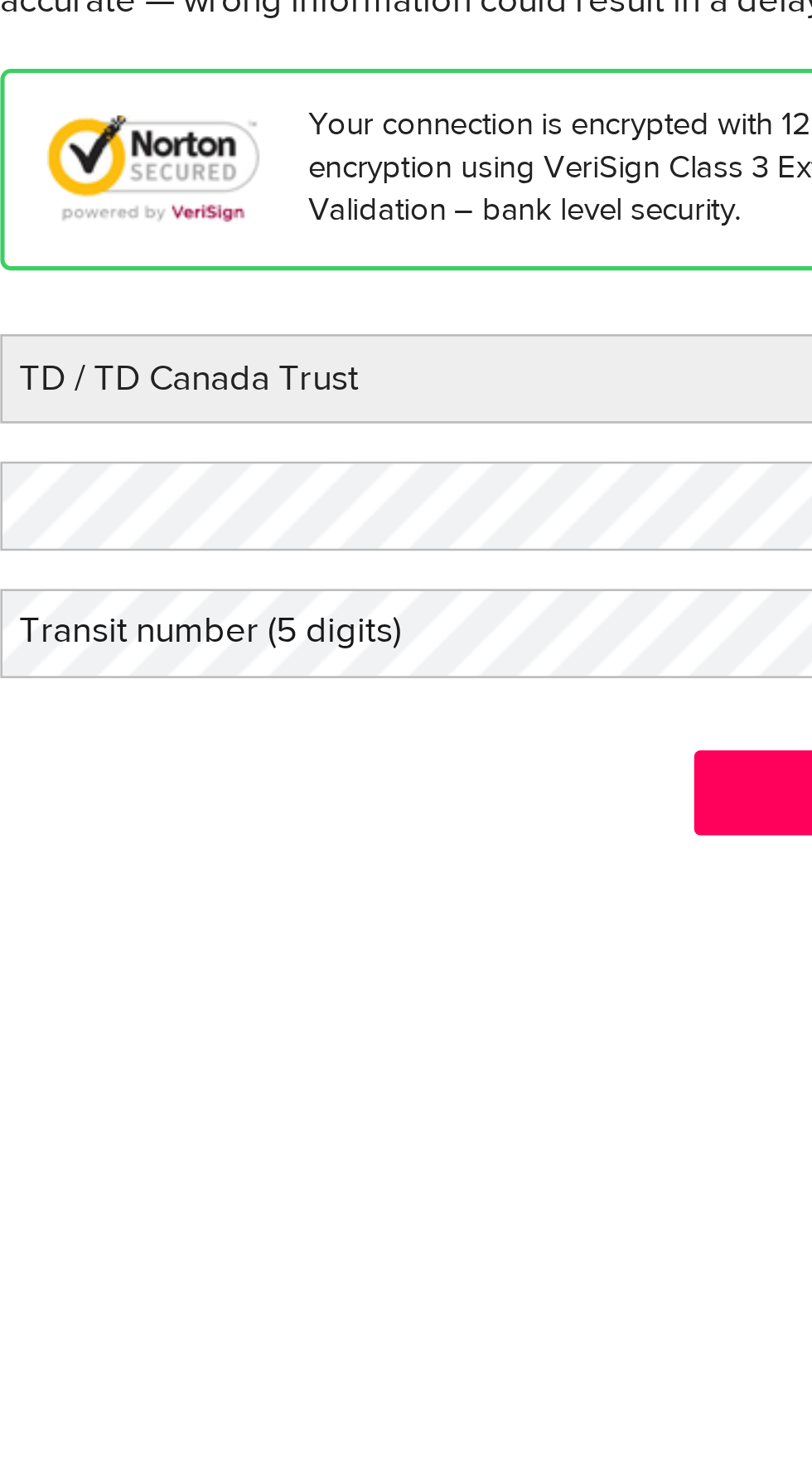
click at [61, 500] on label "Transit number (5 digits)" at bounding box center [107, 499] width 190 height 34
click at [42, 502] on label "Transit number (5 digits)" at bounding box center [107, 499] width 190 height 34
click at [39, 495] on label "Transit number (5 digits)" at bounding box center [107, 499] width 190 height 34
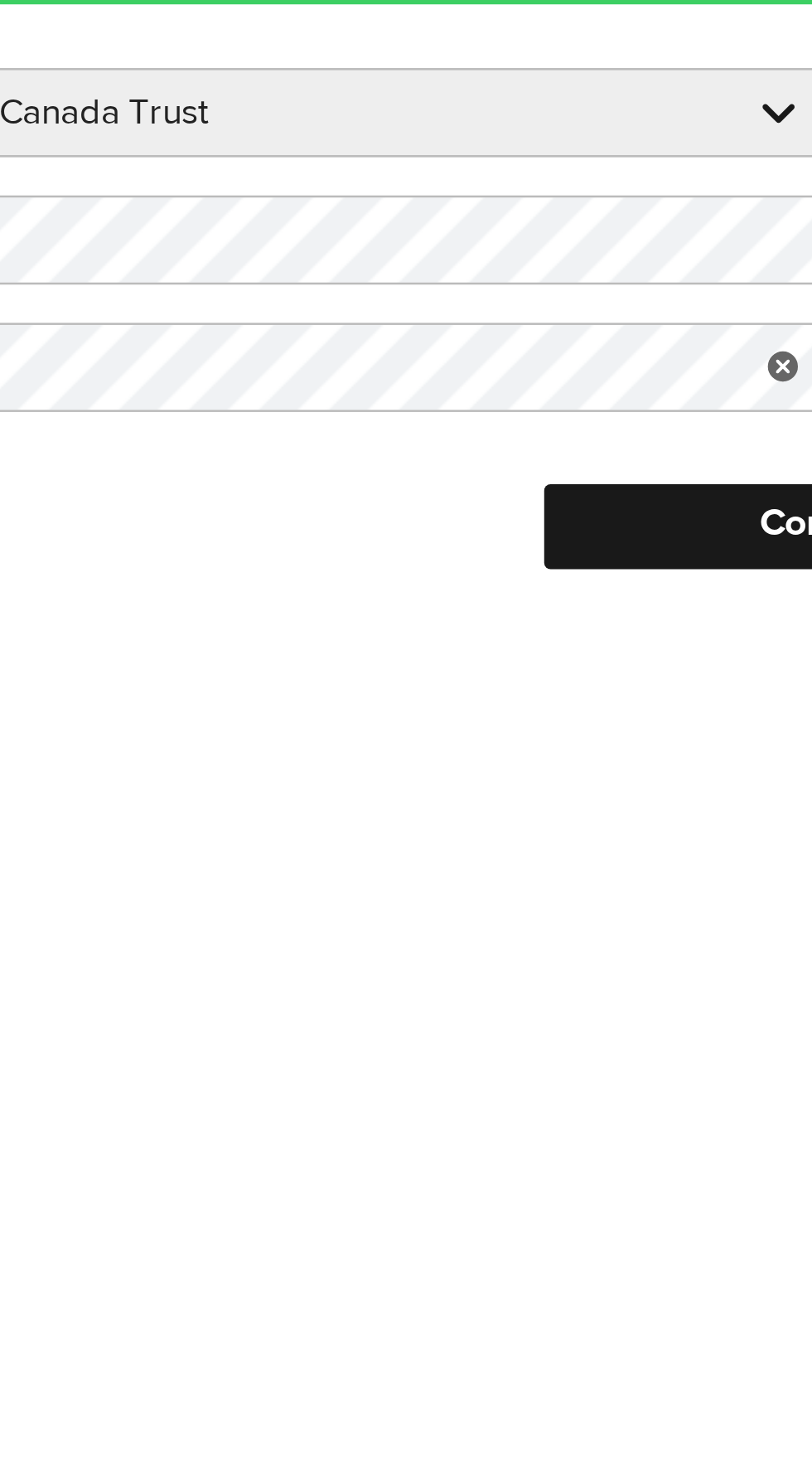
click at [322, 555] on input "Continue" at bounding box center [406, 562] width 246 height 33
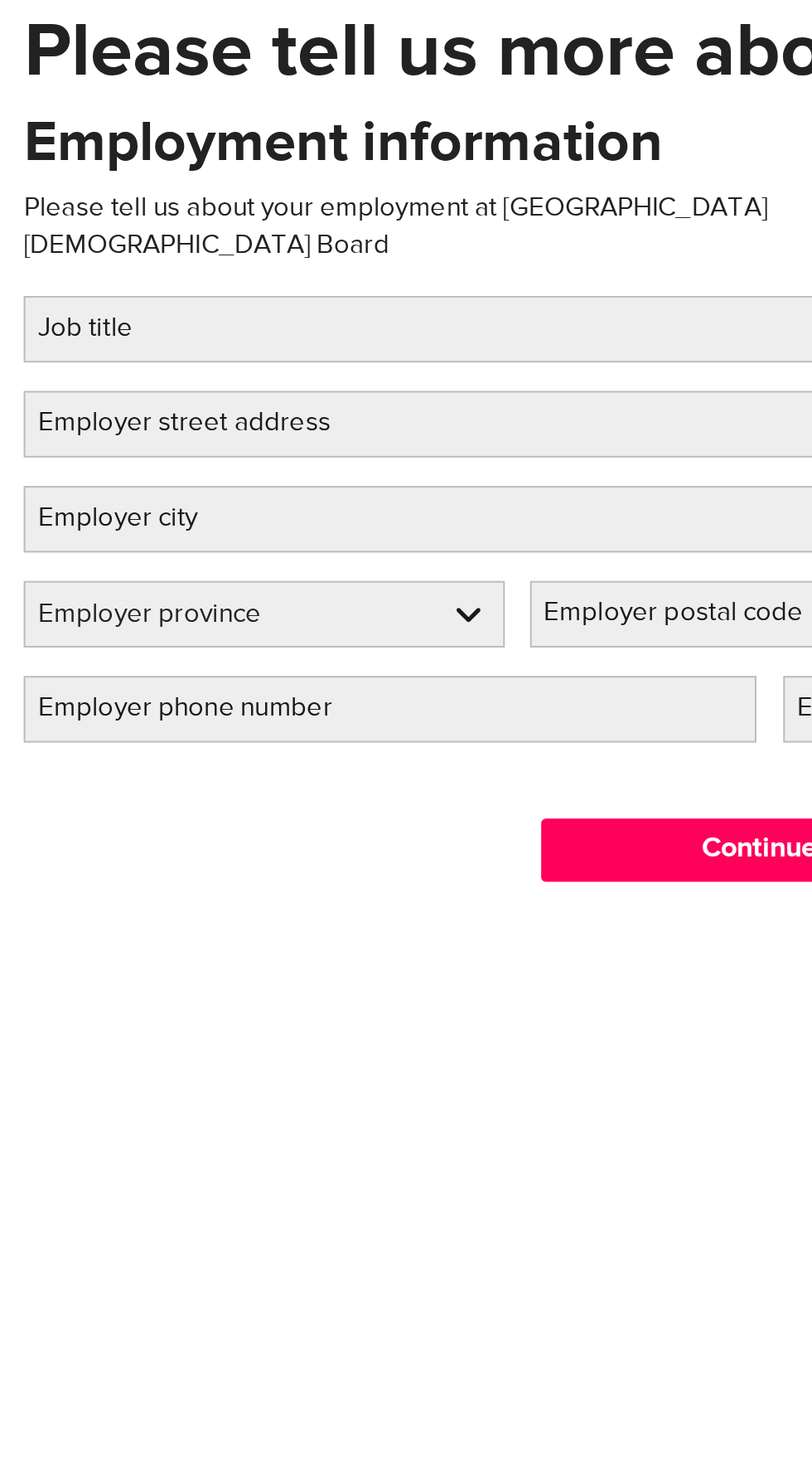
click at [51, 303] on label "Job title" at bounding box center [58, 320] width 91 height 34
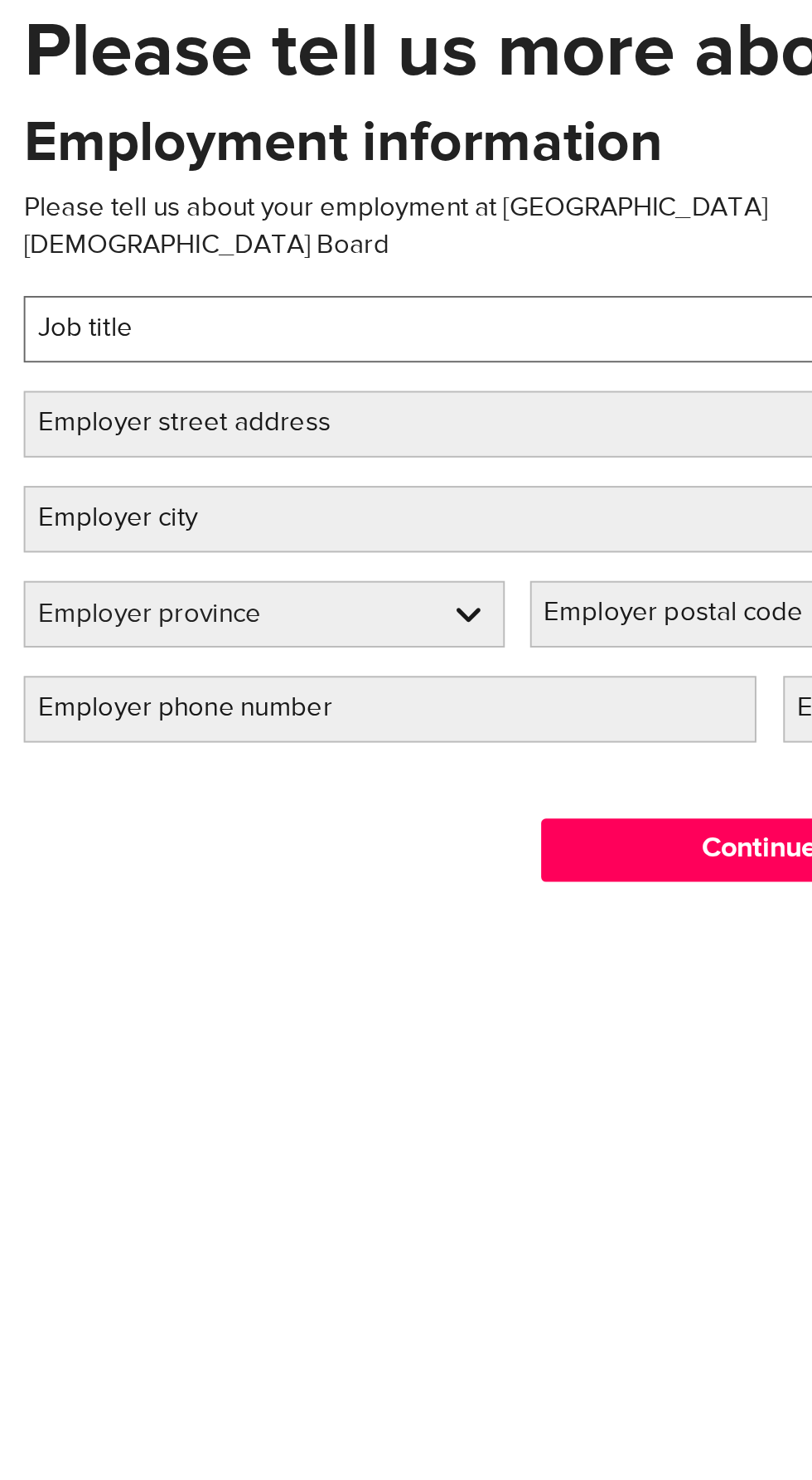
click at [51, 303] on input "Job title" at bounding box center [270, 321] width 517 height 35
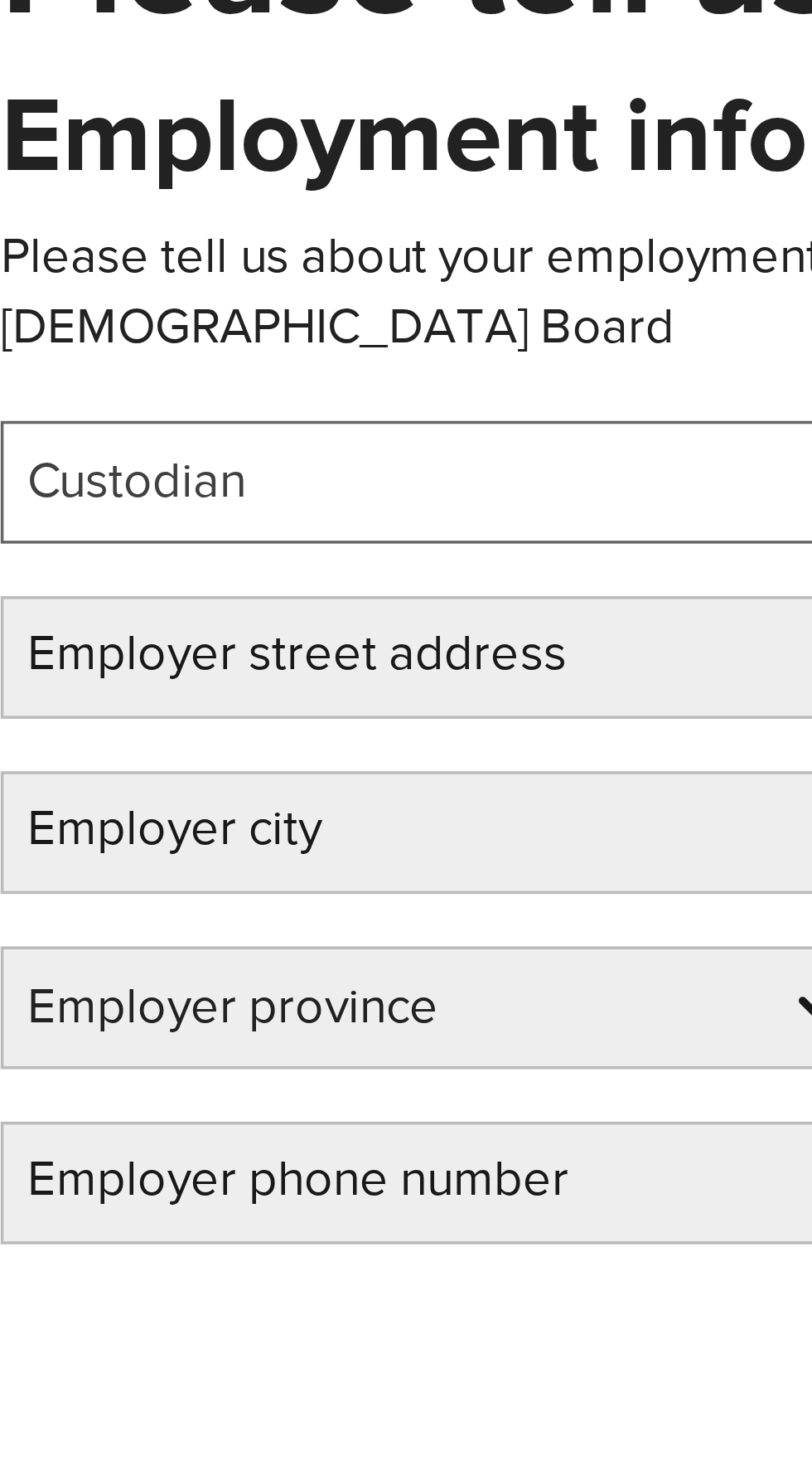
type input "Custodian"
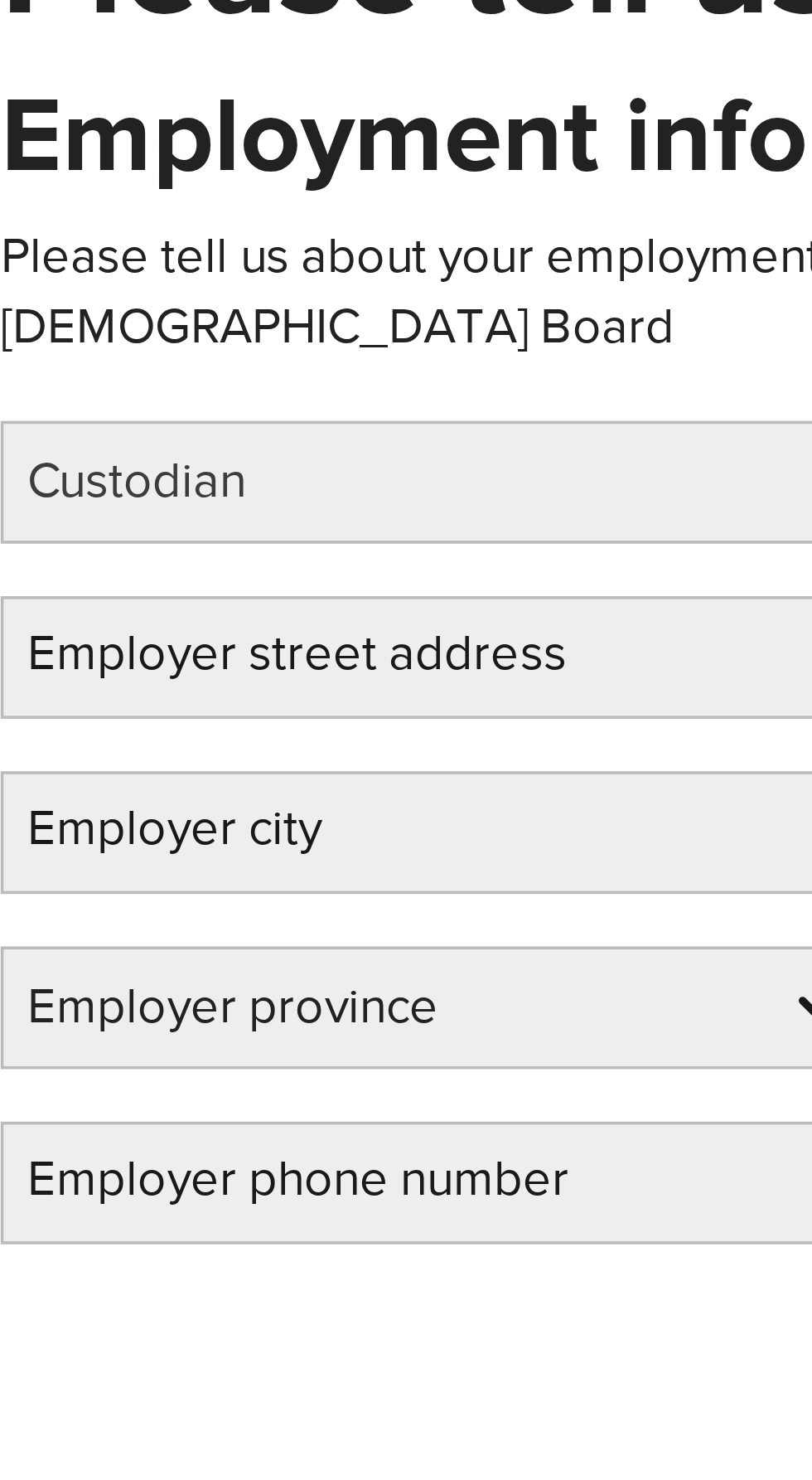
click at [41, 354] on label "Employer street address" at bounding box center [110, 370] width 195 height 34
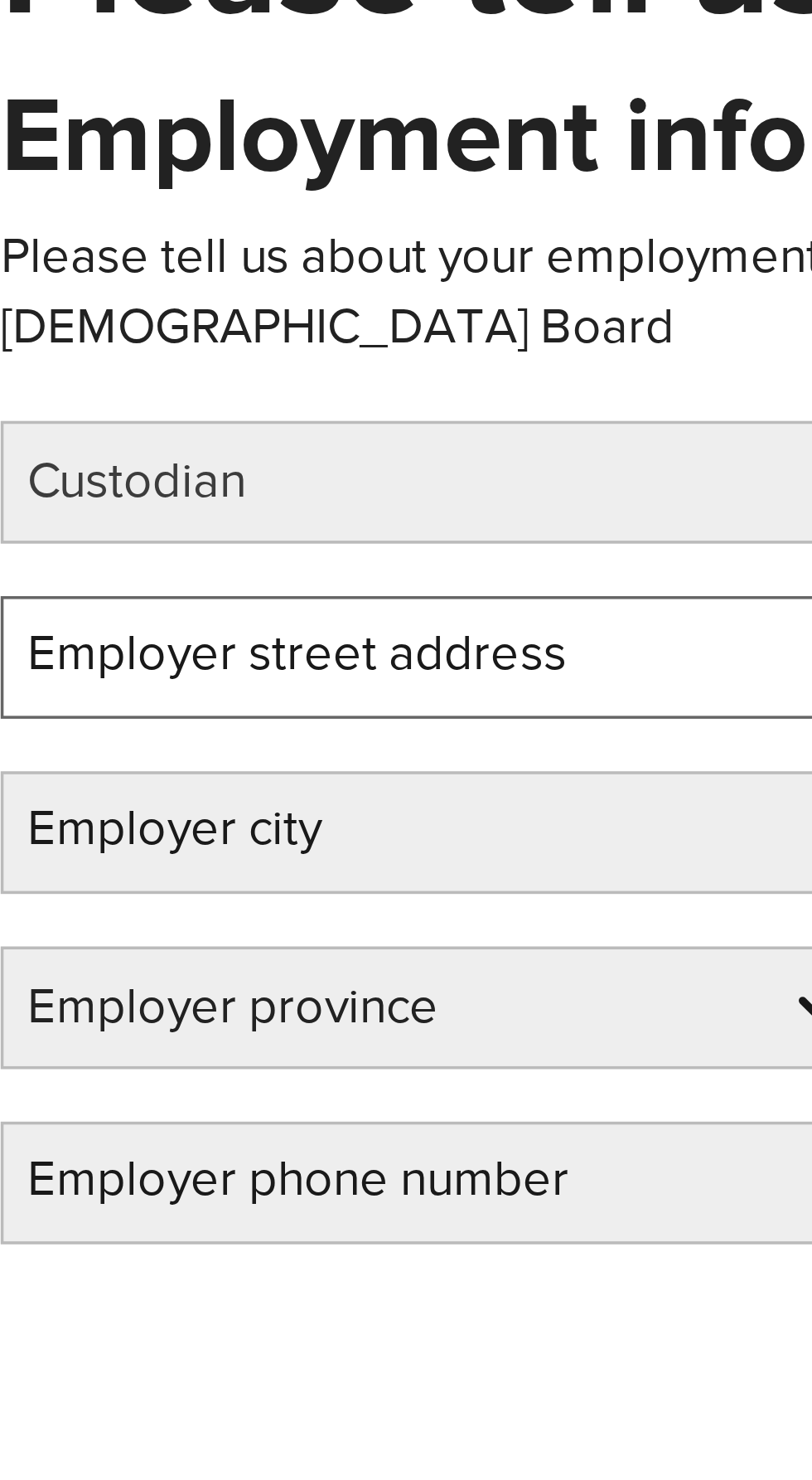
click at [41, 354] on input "Employer street address" at bounding box center [270, 371] width 517 height 35
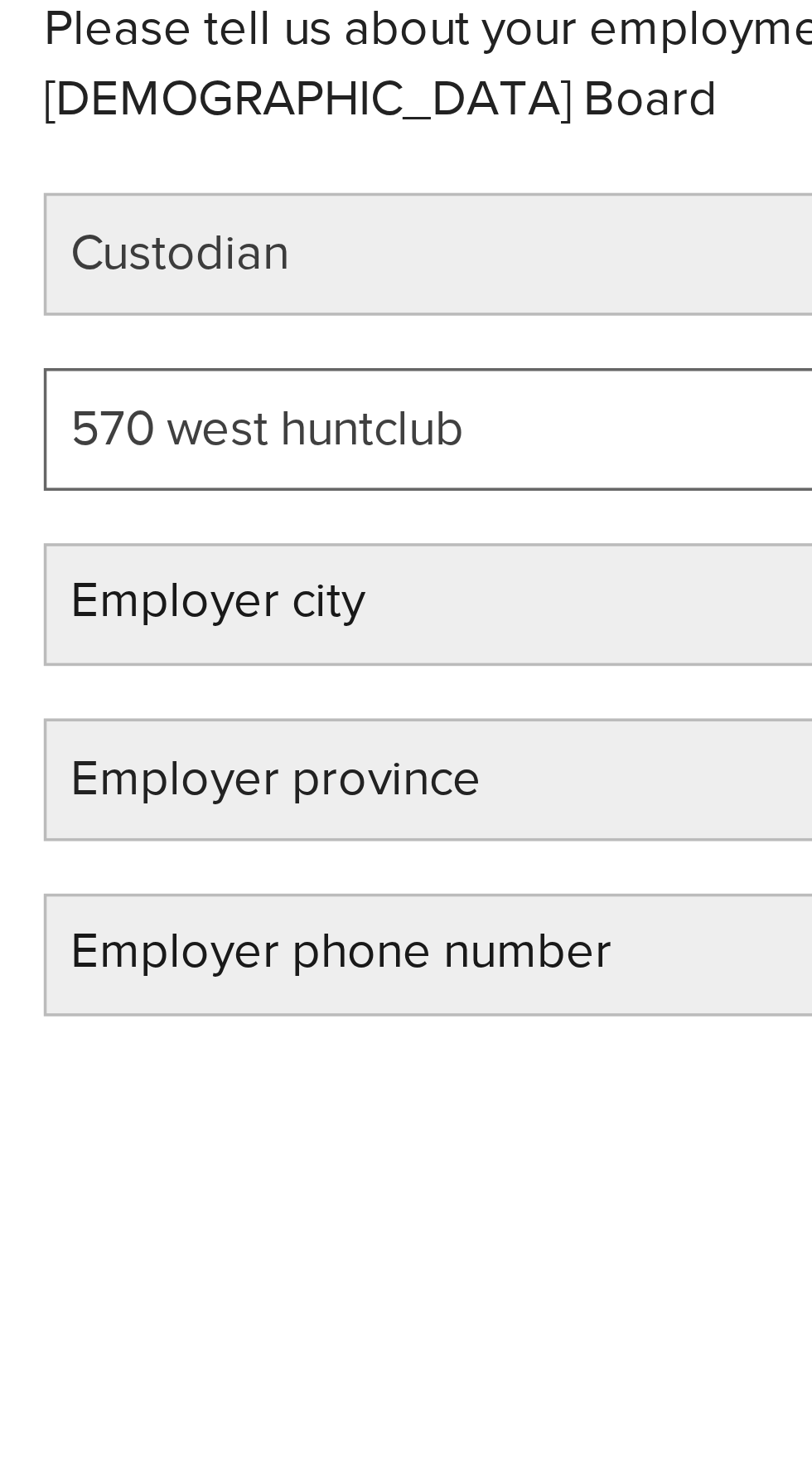
type input "570 west huntclub"
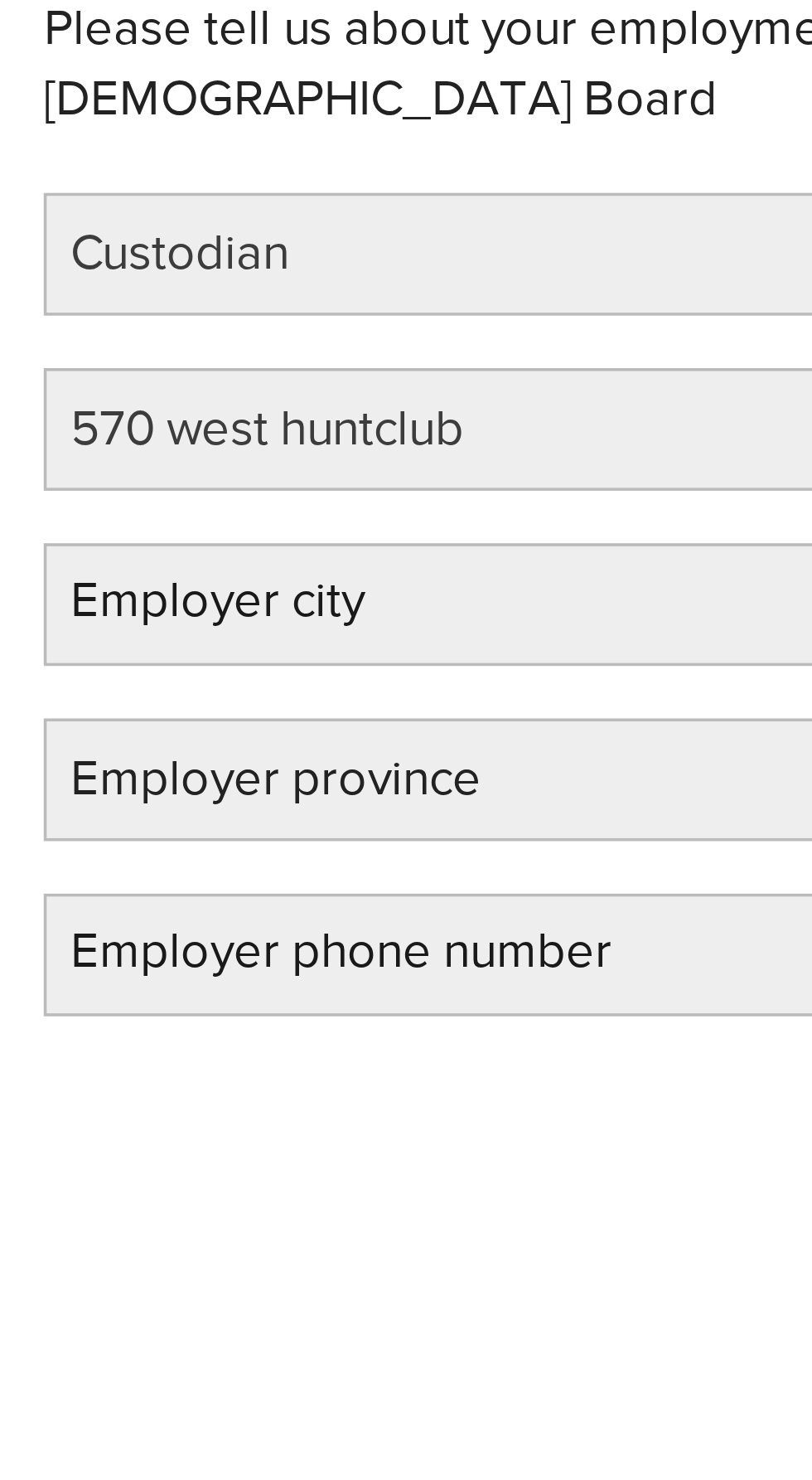
click at [41, 403] on label "Employer city" at bounding box center [75, 419] width 126 height 34
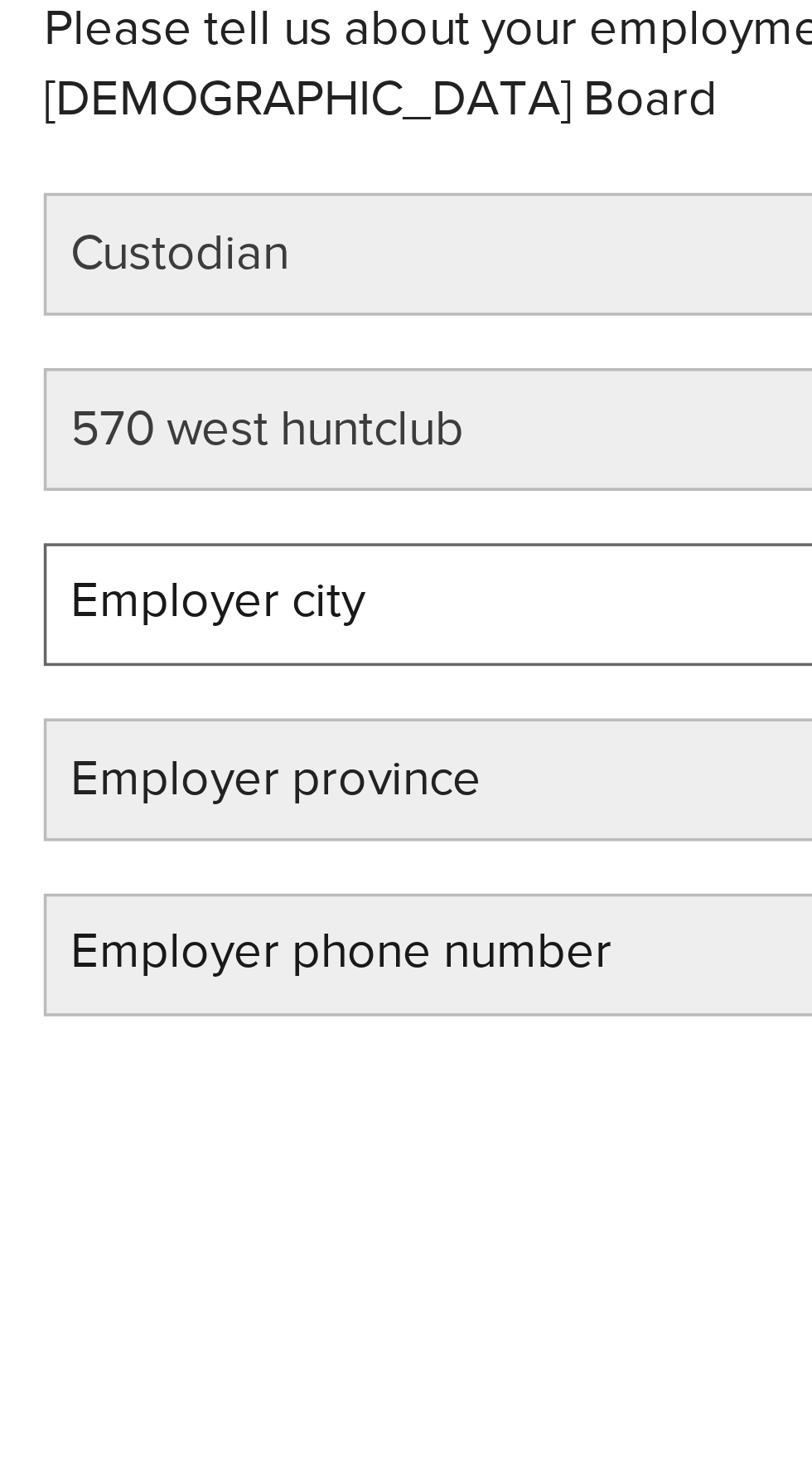
click at [41, 403] on input "Employer city" at bounding box center [270, 420] width 517 height 35
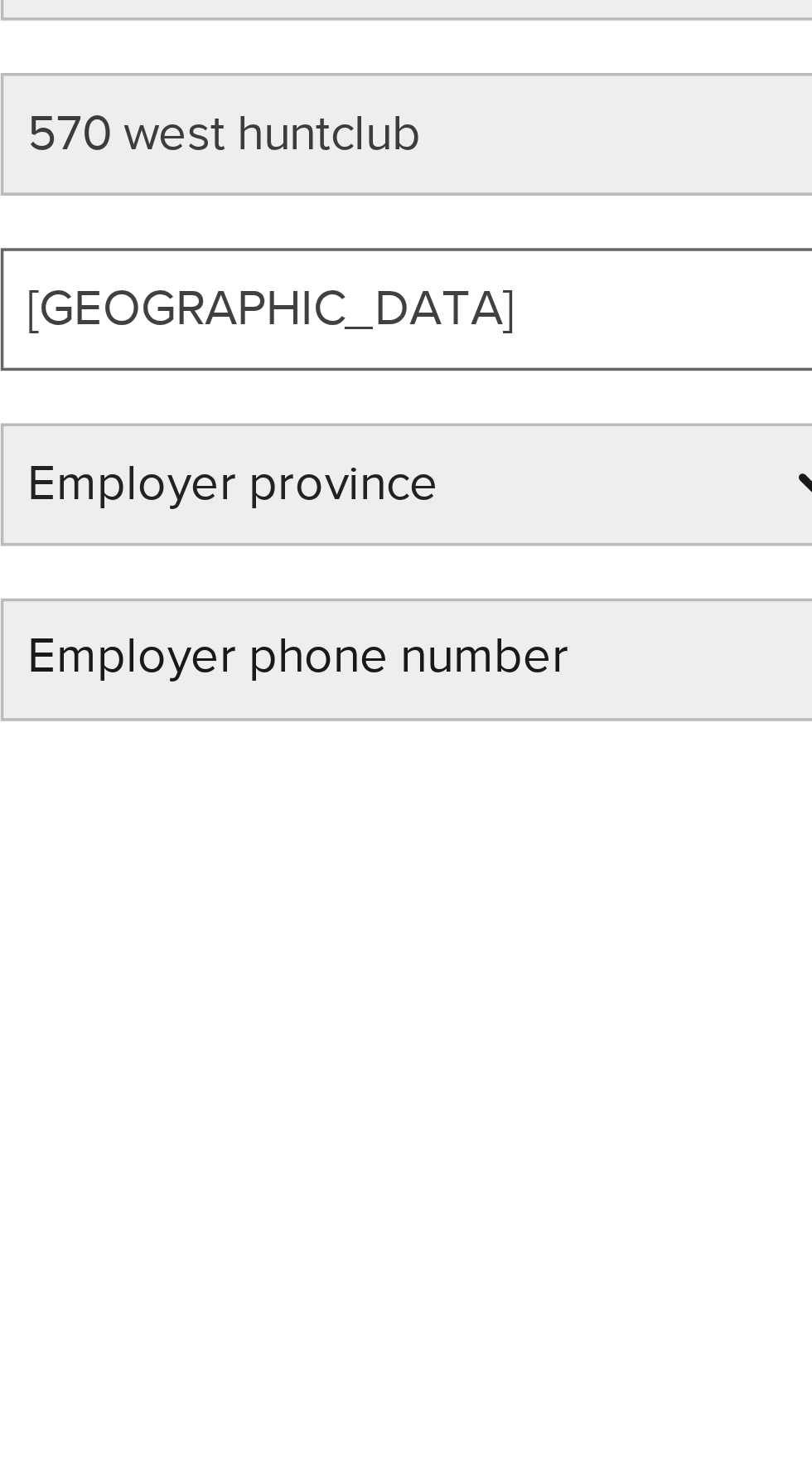
type input "Ottawa"
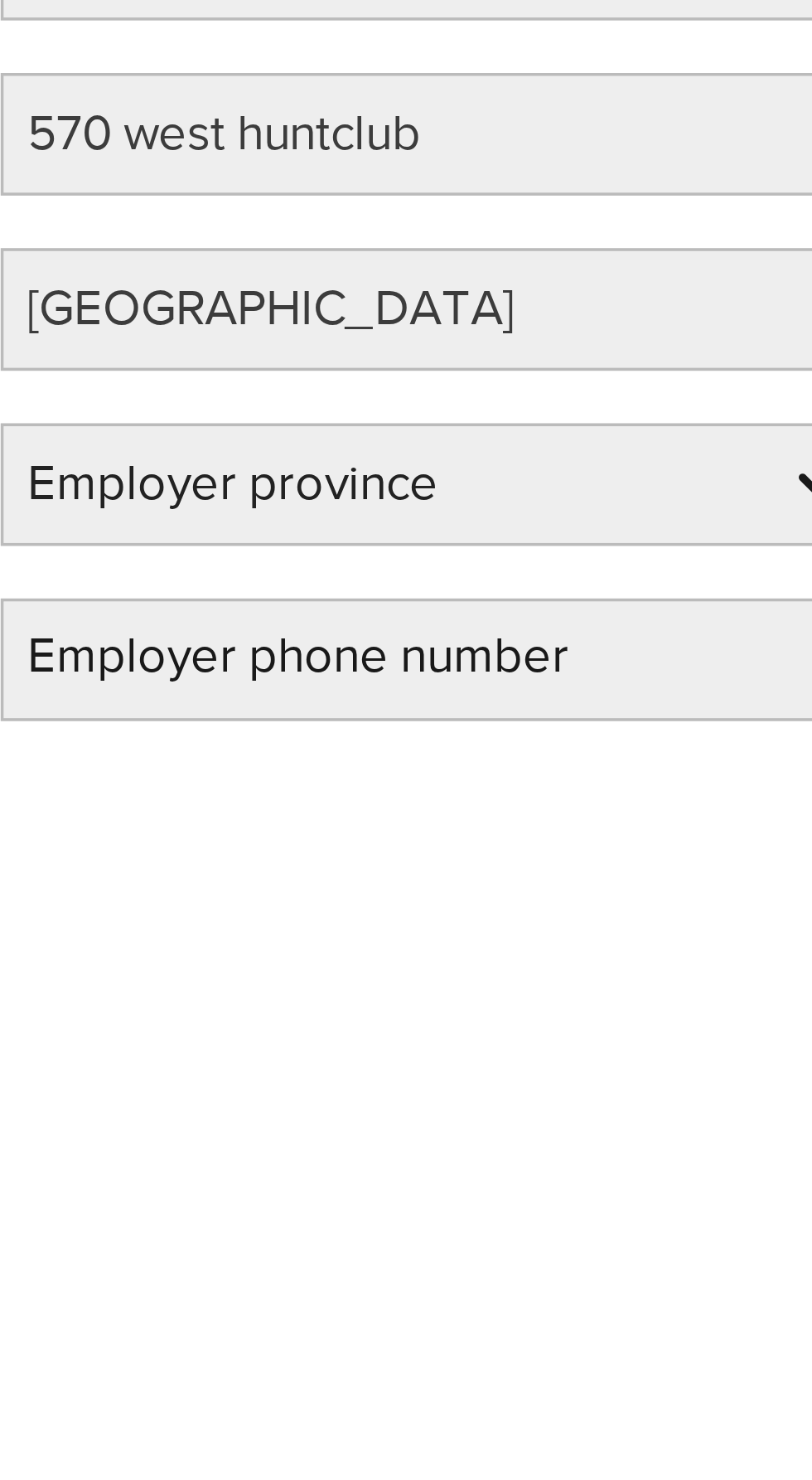
click at [33, 454] on select "Employer province Alberta British Columbia Ontario Manitoba New Brunswick Newfo…" at bounding box center [138, 471] width 250 height 35
click at [14, 454] on select "Employer province Alberta British Columbia Ontario Manitoba New Brunswick Newfo…" at bounding box center [138, 471] width 250 height 35
select select "ON"
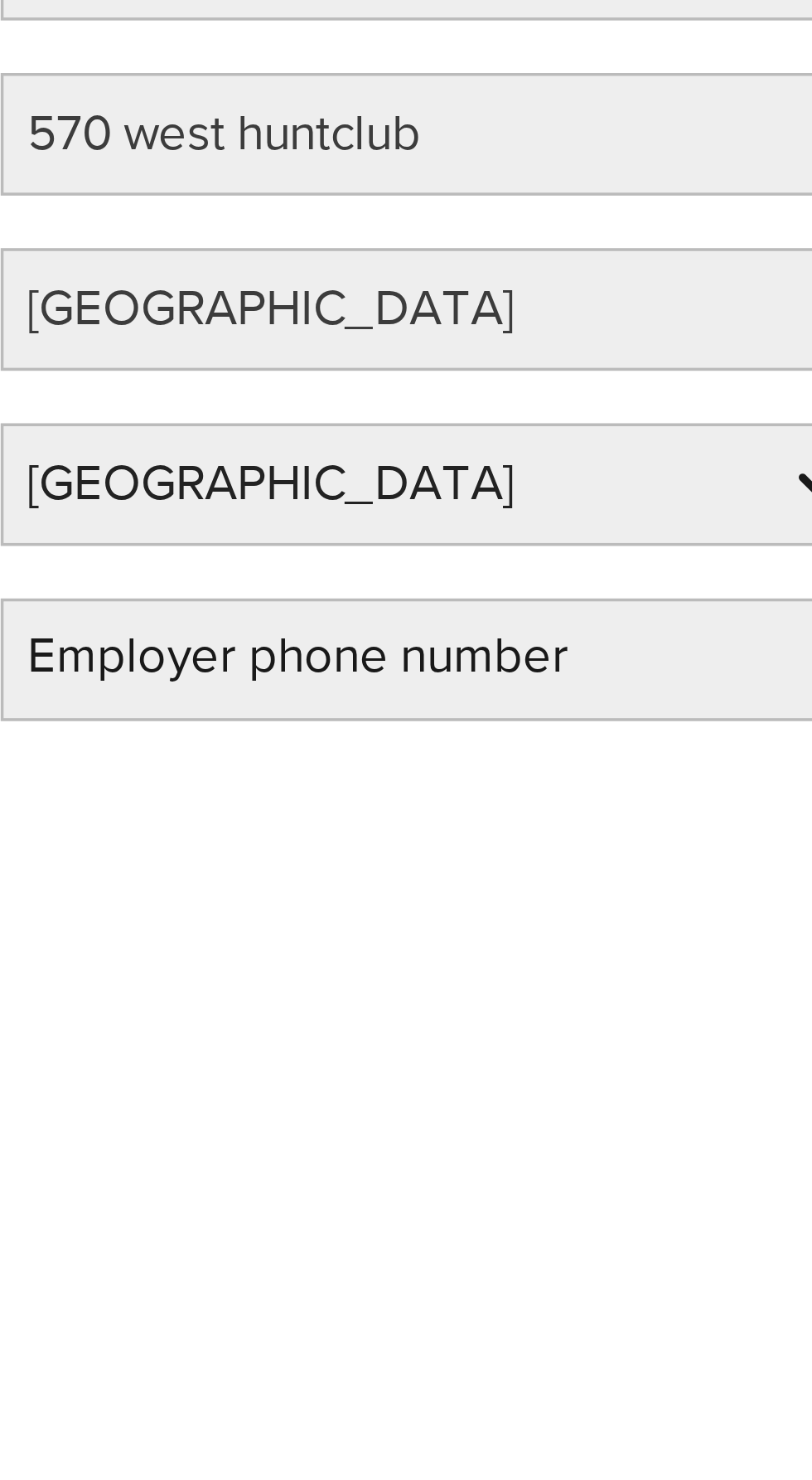
click at [68, 502] on label "Employer phone number" at bounding box center [110, 519] width 196 height 34
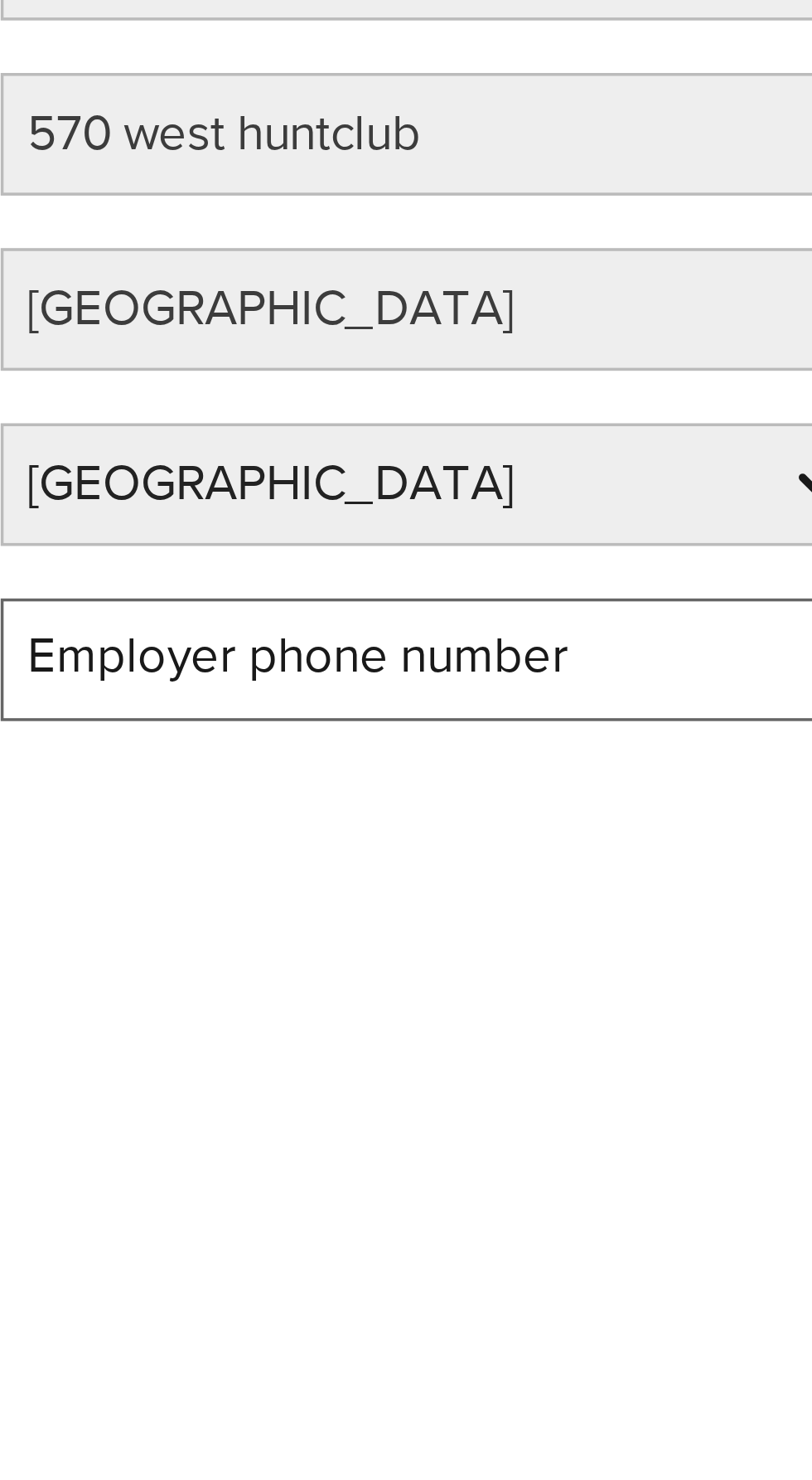
click at [68, 502] on input "Employer phone number" at bounding box center [204, 520] width 383 height 35
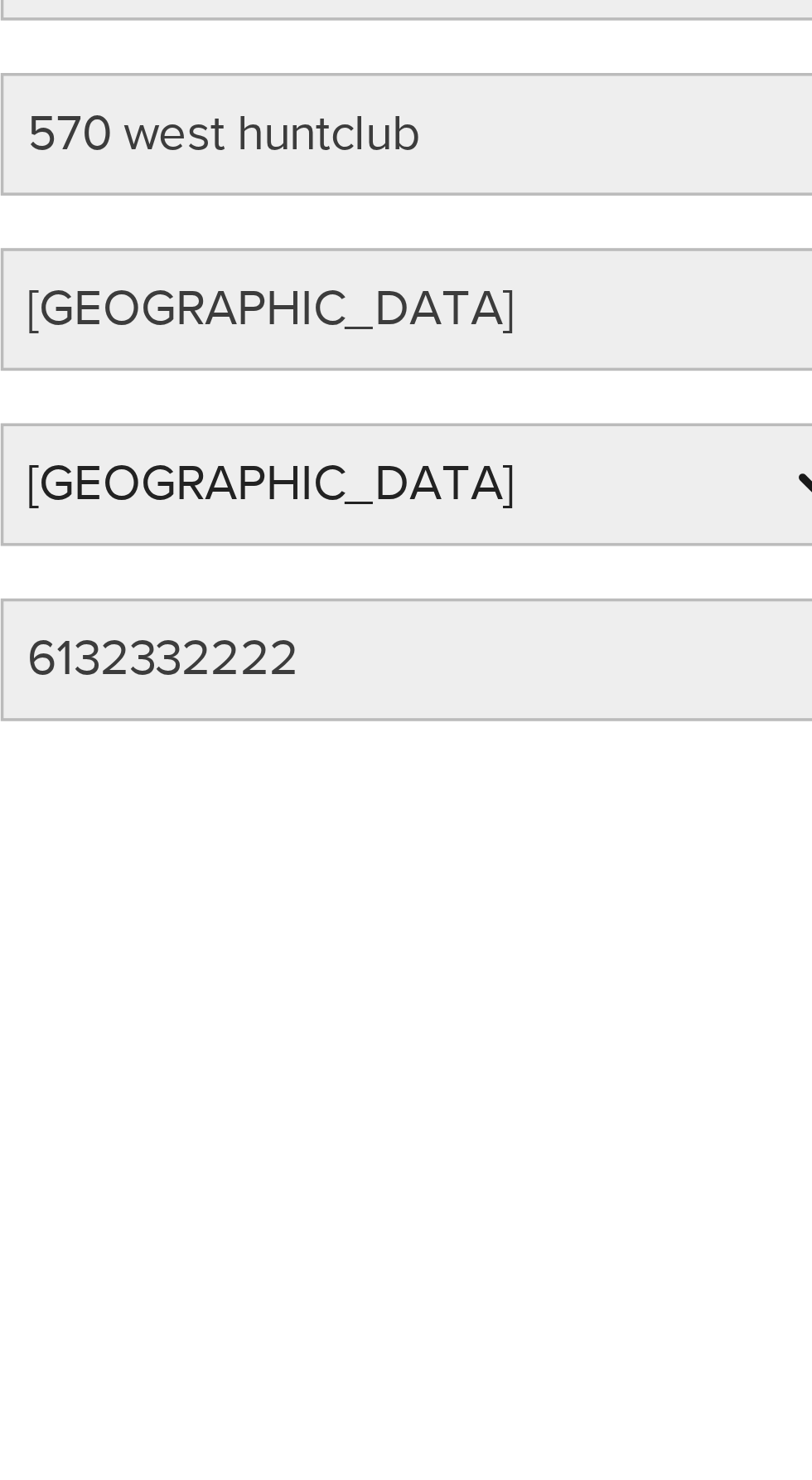
type input "(613) 233-2222"
type input "K2J 5Y8"
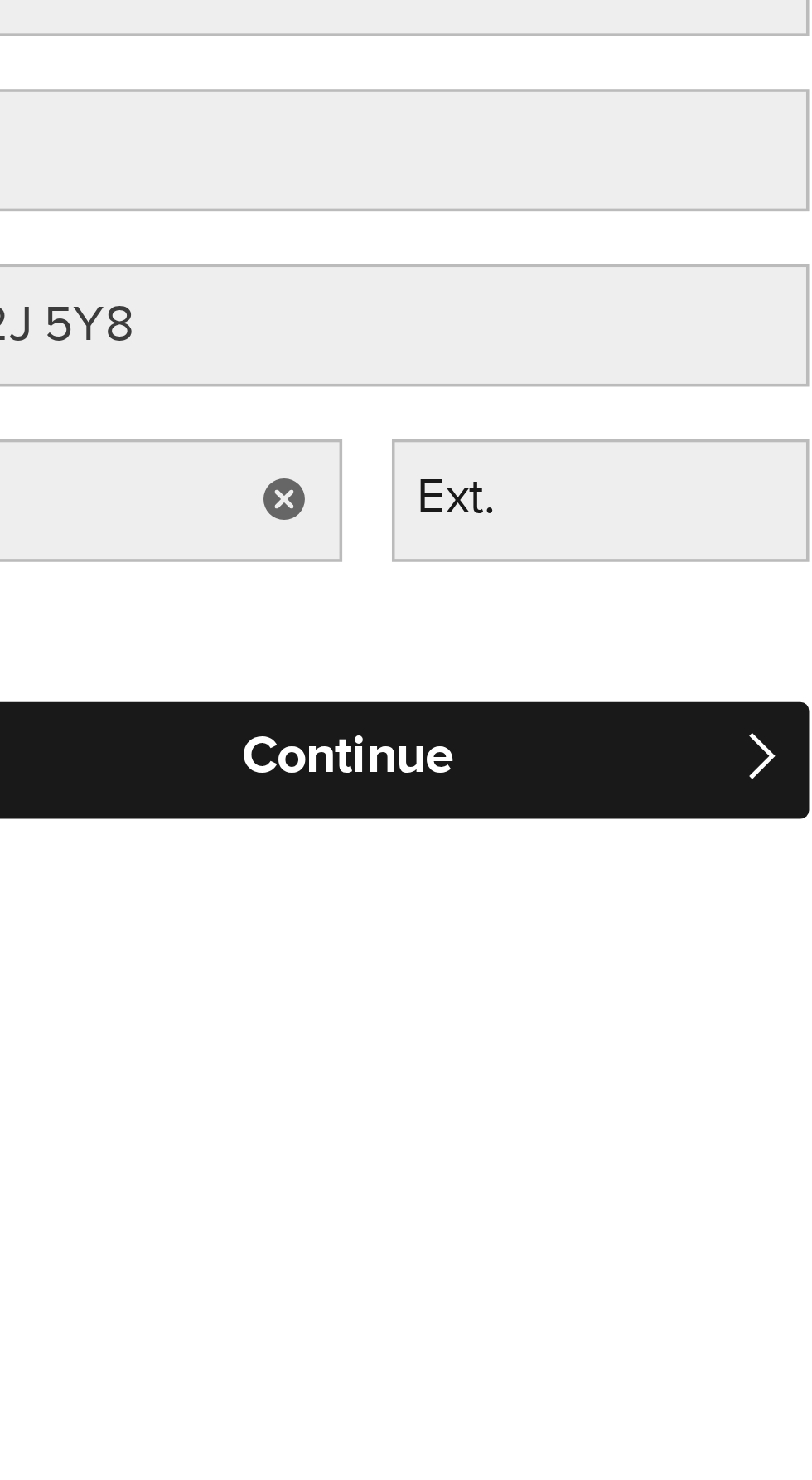
click at [376, 583] on input "Continue" at bounding box center [406, 593] width 246 height 33
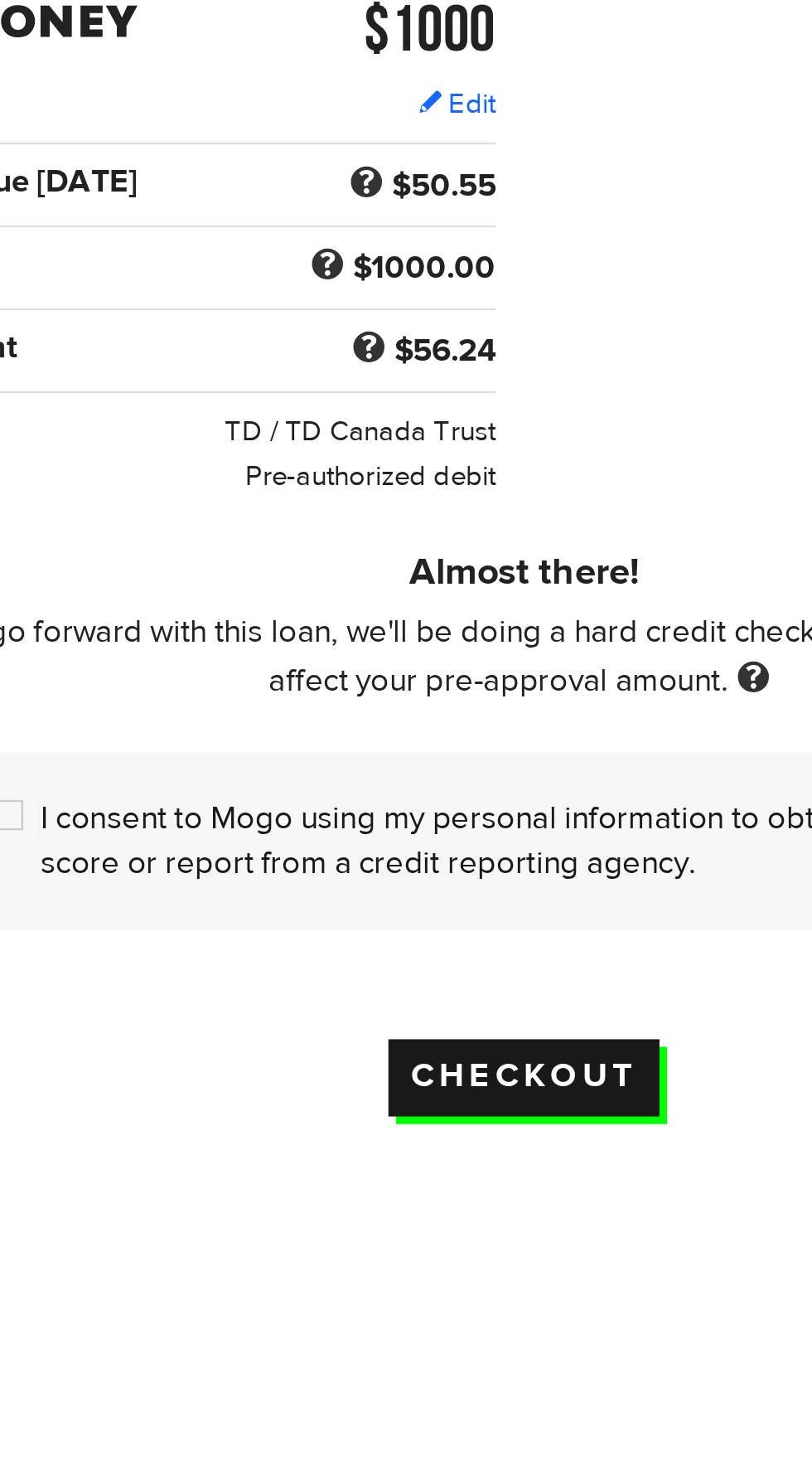
click at [366, 829] on input "Checkout" at bounding box center [406, 828] width 120 height 34
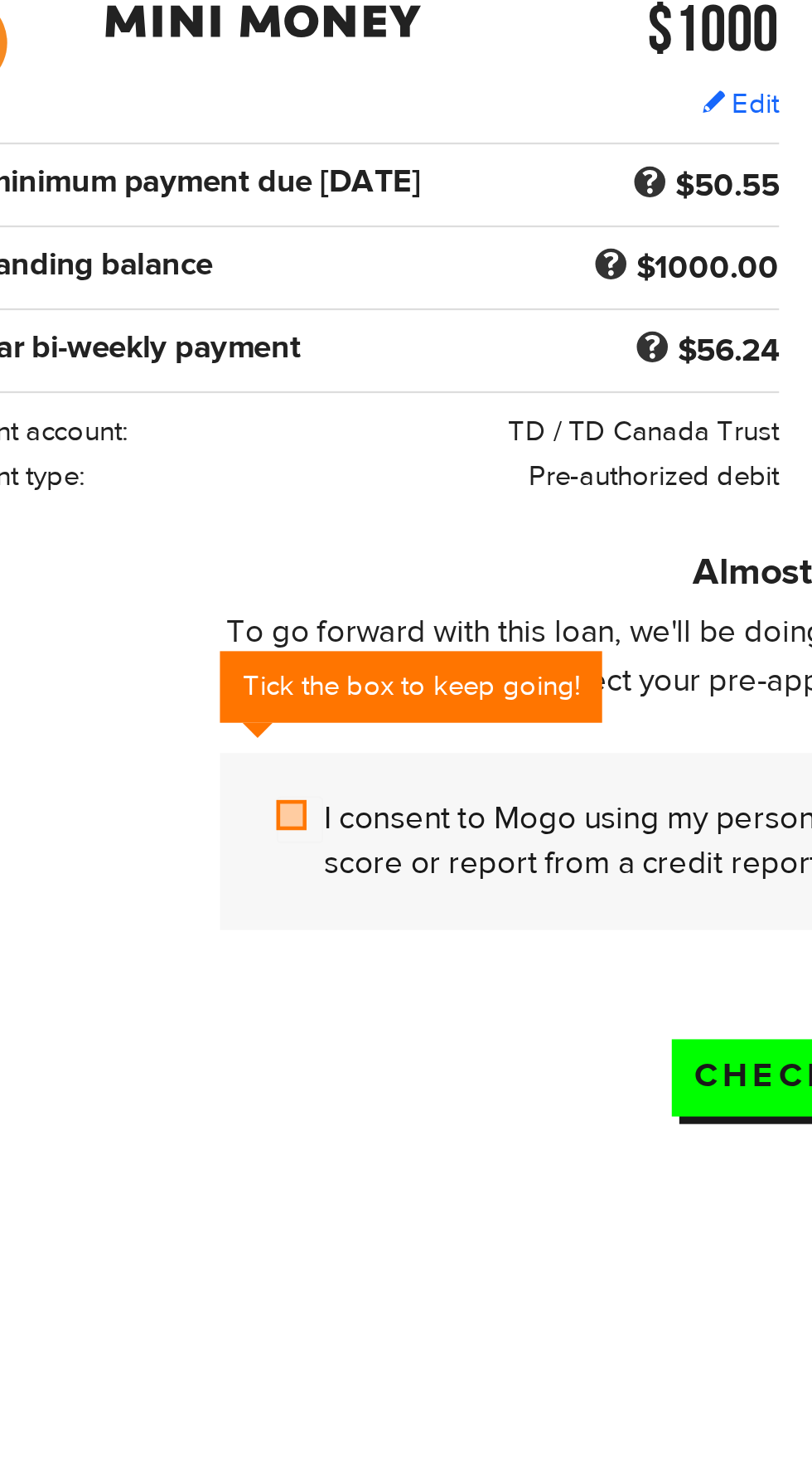
click at [173, 717] on input "I consent to Mogo using my personal information to obtain a credit score or rep…" at bounding box center [182, 715] width 20 height 20
checkbox input "true"
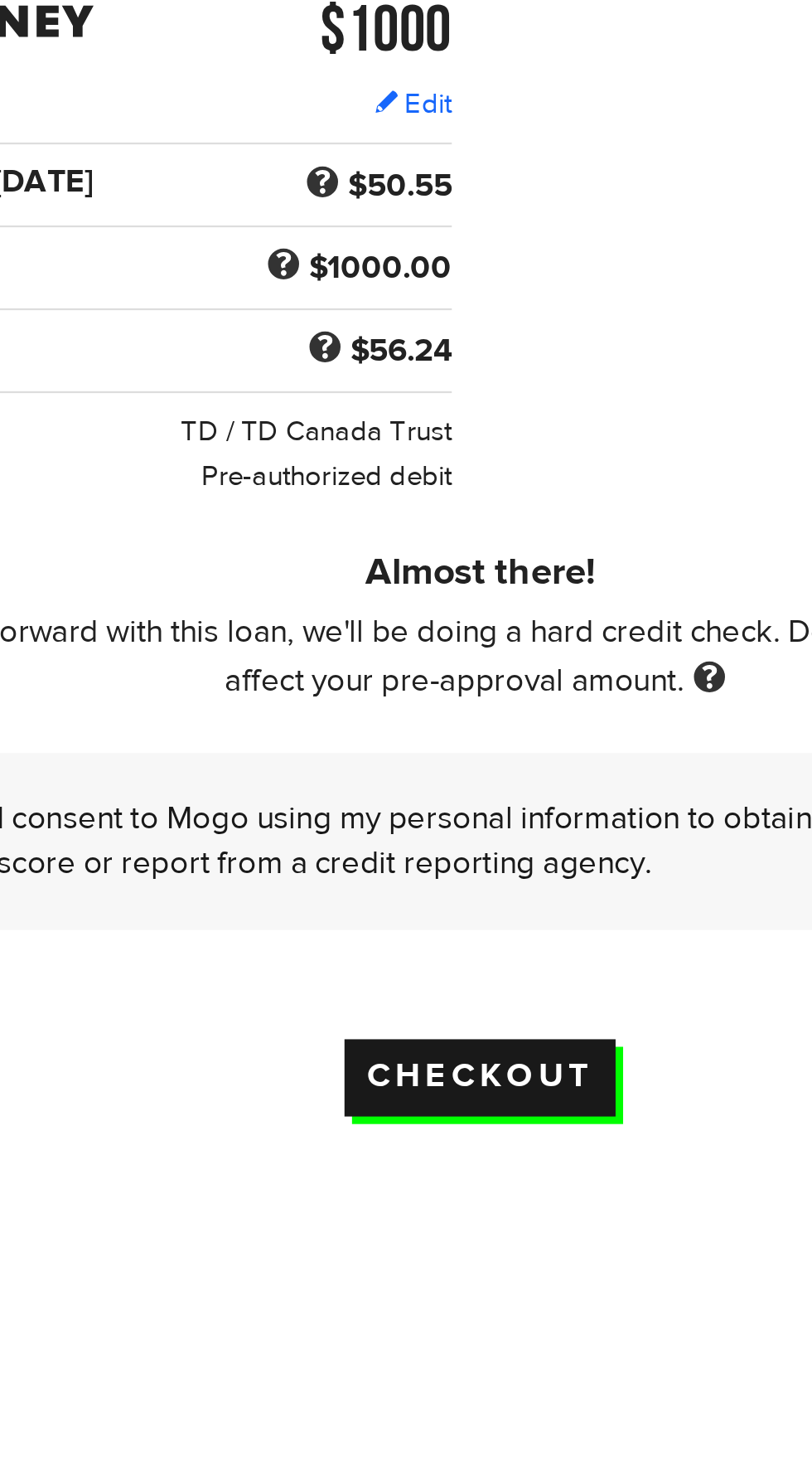
click at [389, 836] on input "Checkout" at bounding box center [406, 828] width 120 height 34
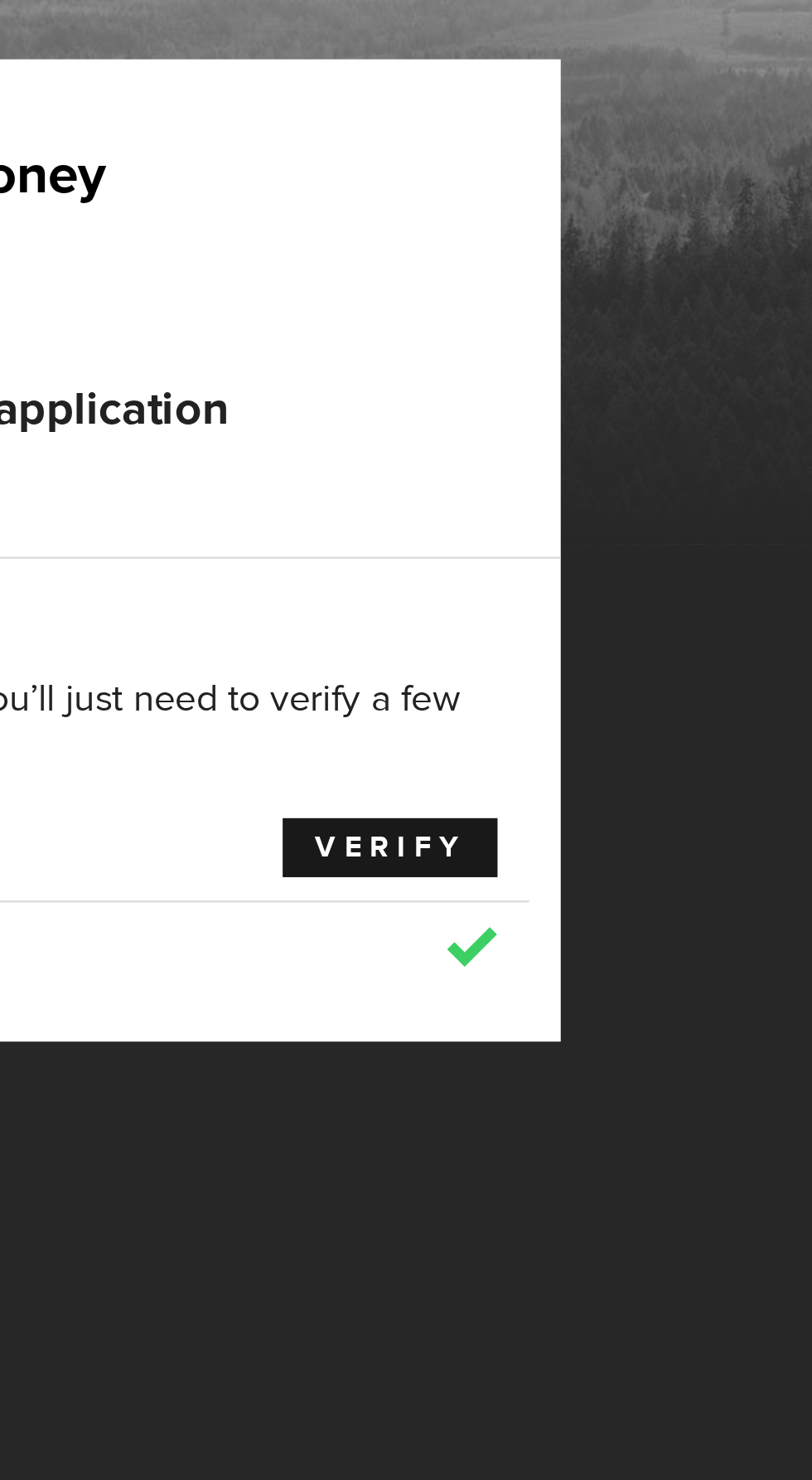
click at [441, 493] on link "Verify" at bounding box center [462, 492] width 85 height 23
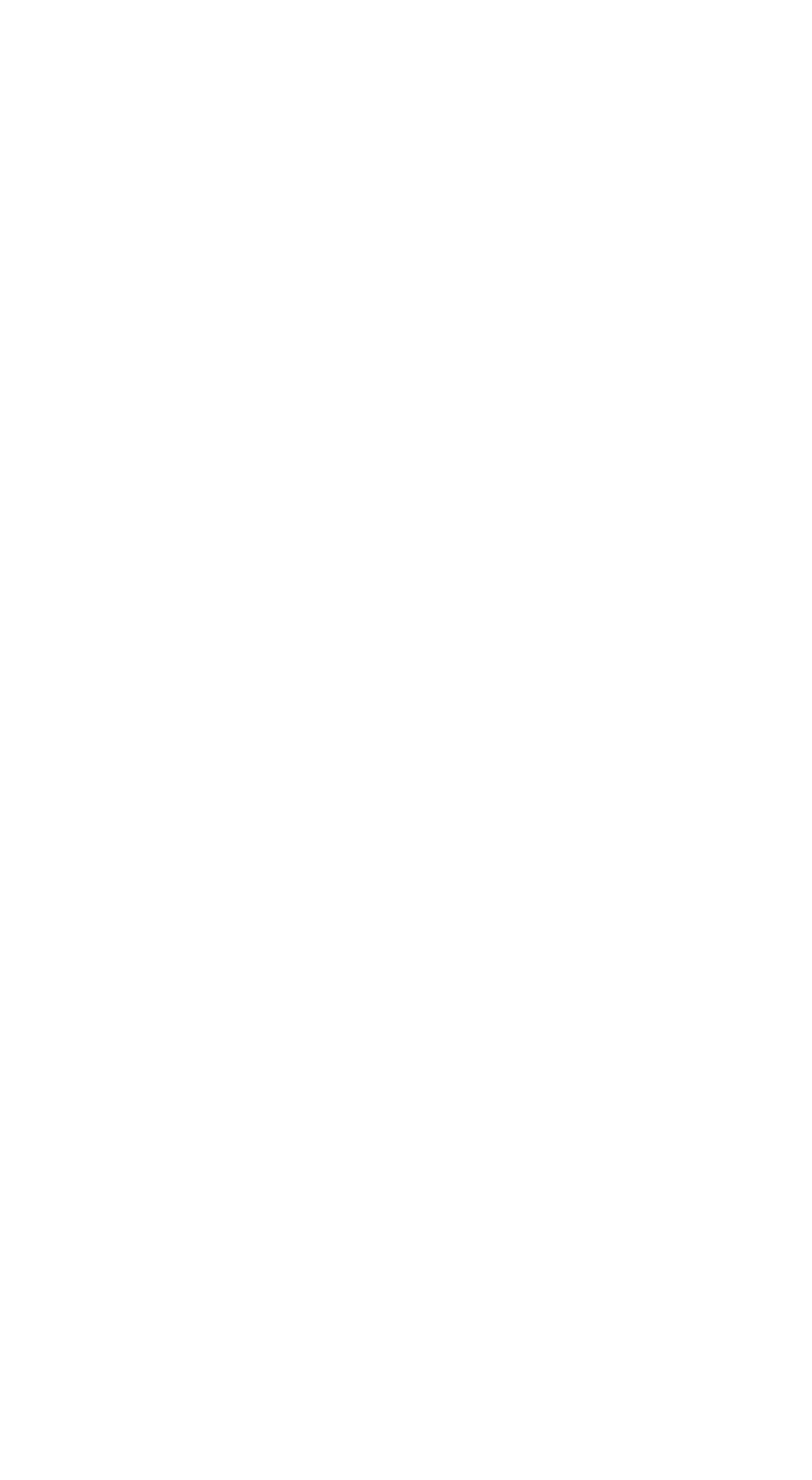
click at [317, 624] on link "RETRIEVE AUTOMATED STATEMENT – INSTANT" at bounding box center [438, 607] width 590 height 35
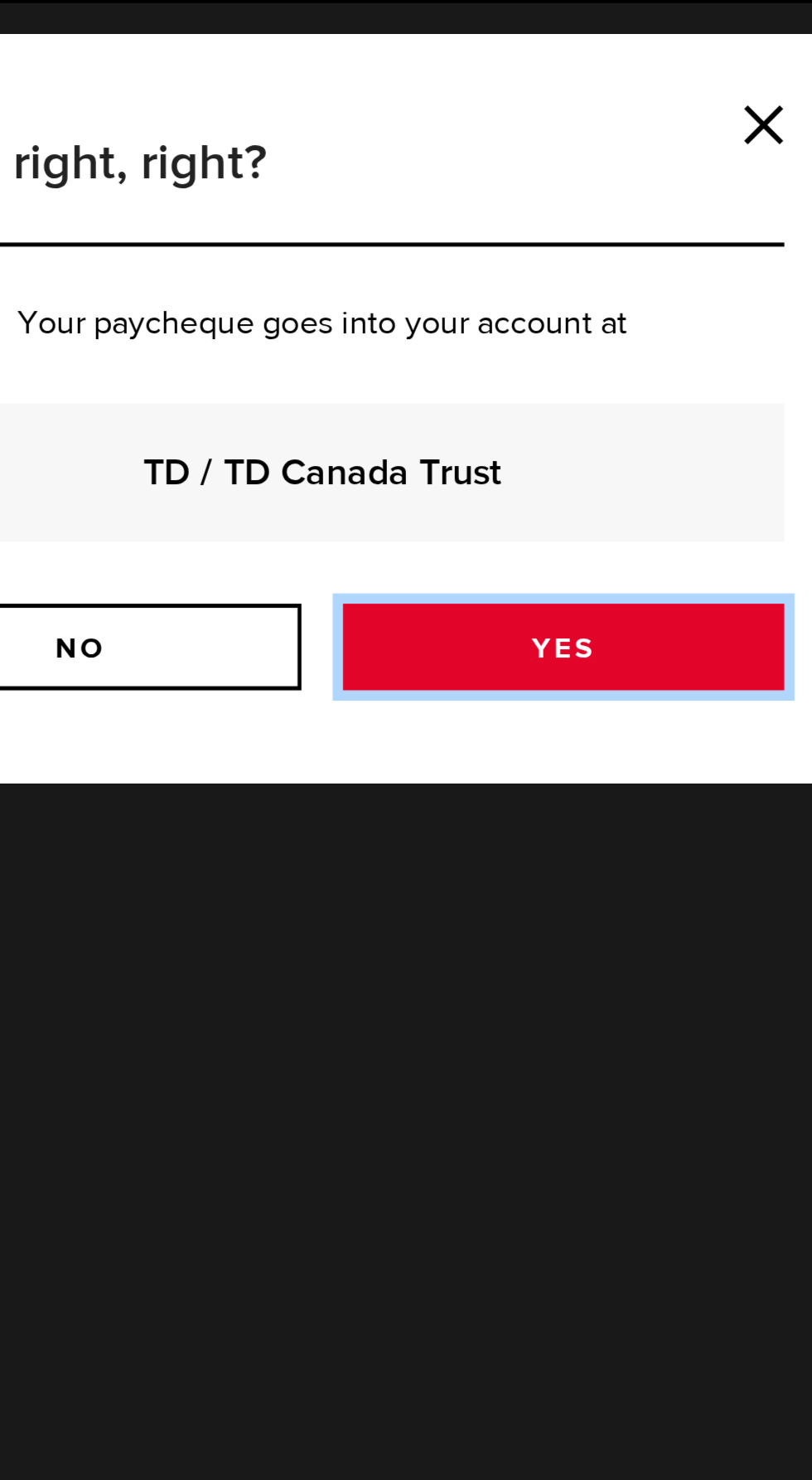
click at [463, 833] on link "Yes" at bounding box center [503, 836] width 178 height 35
